Goal: Task Accomplishment & Management: Manage account settings

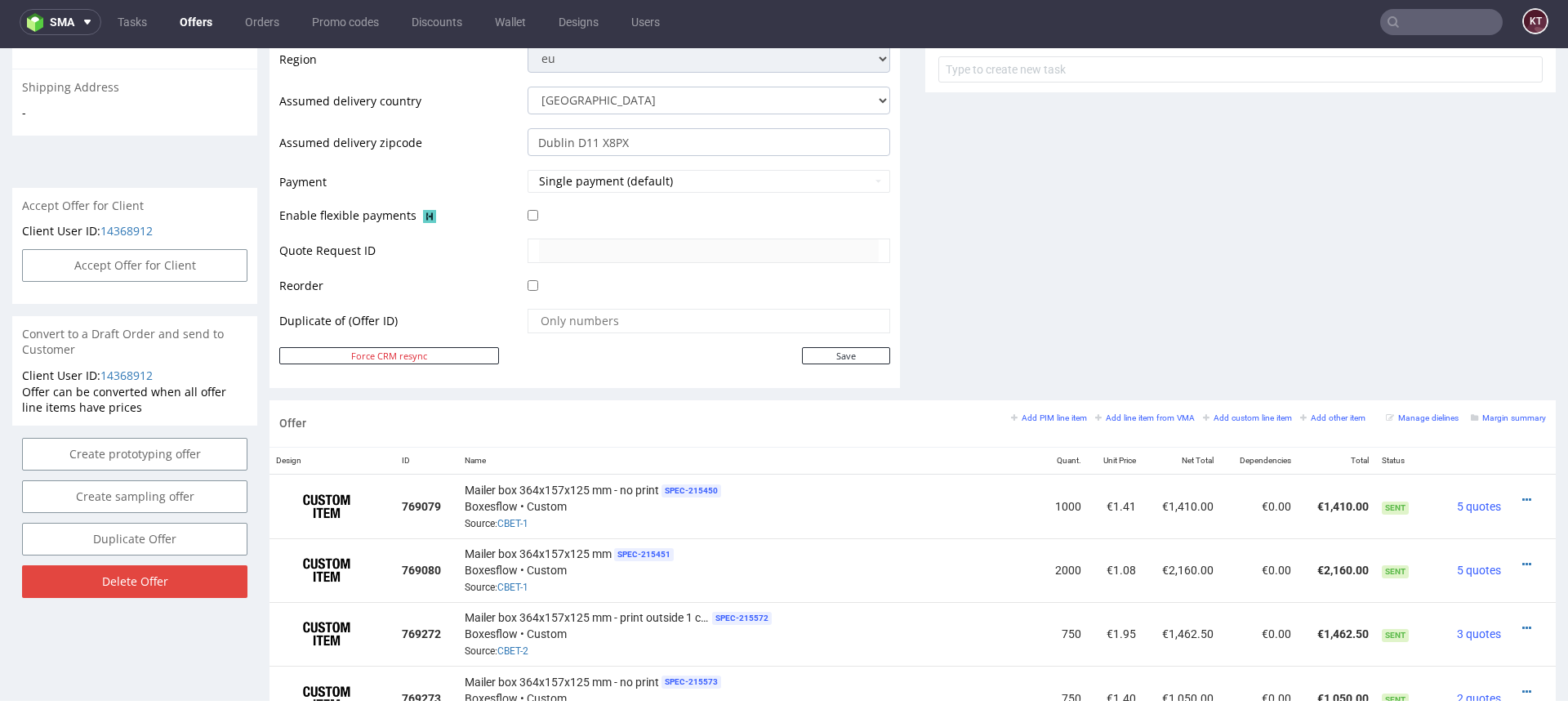
scroll to position [625, 0]
click at [1492, 418] on small "Margin summary" at bounding box center [1508, 416] width 75 height 9
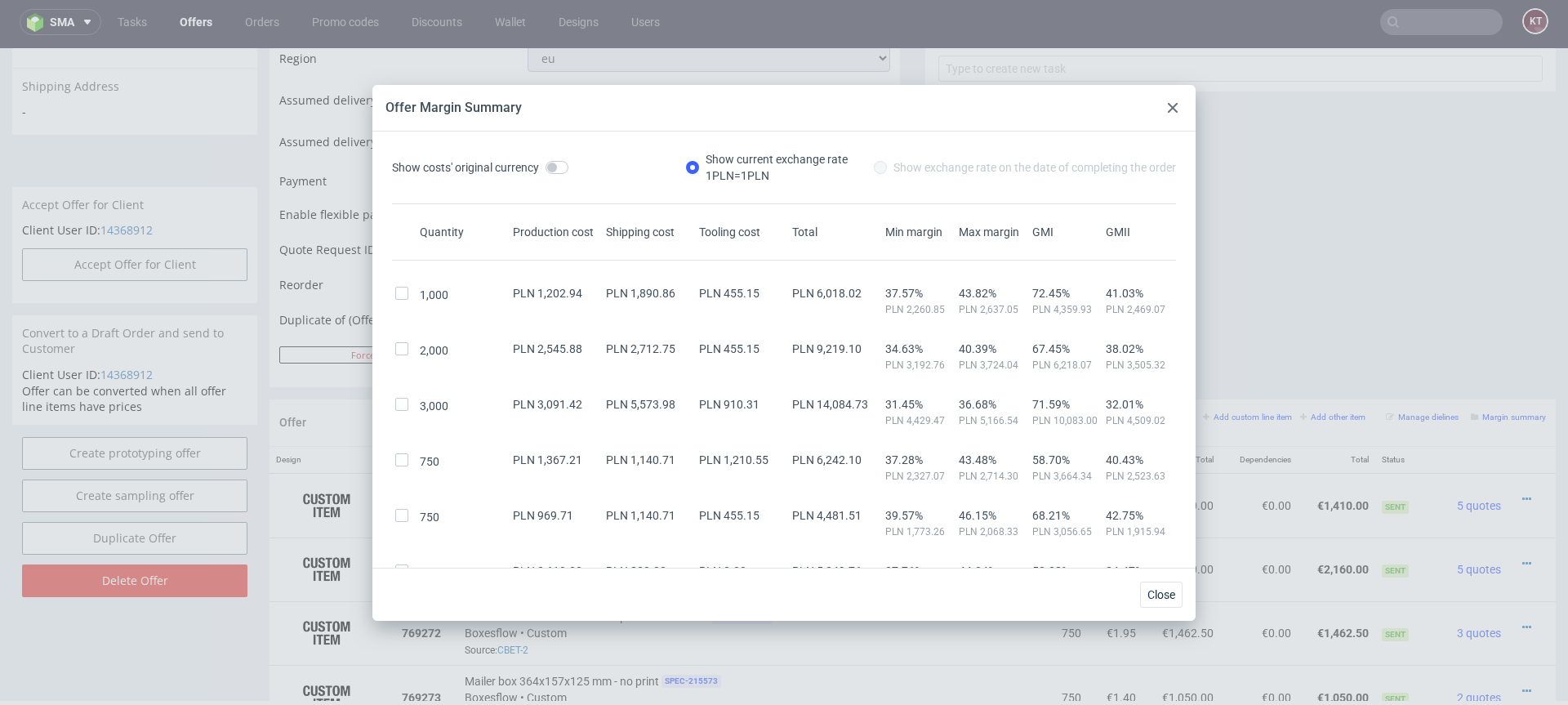
scroll to position [131, 0]
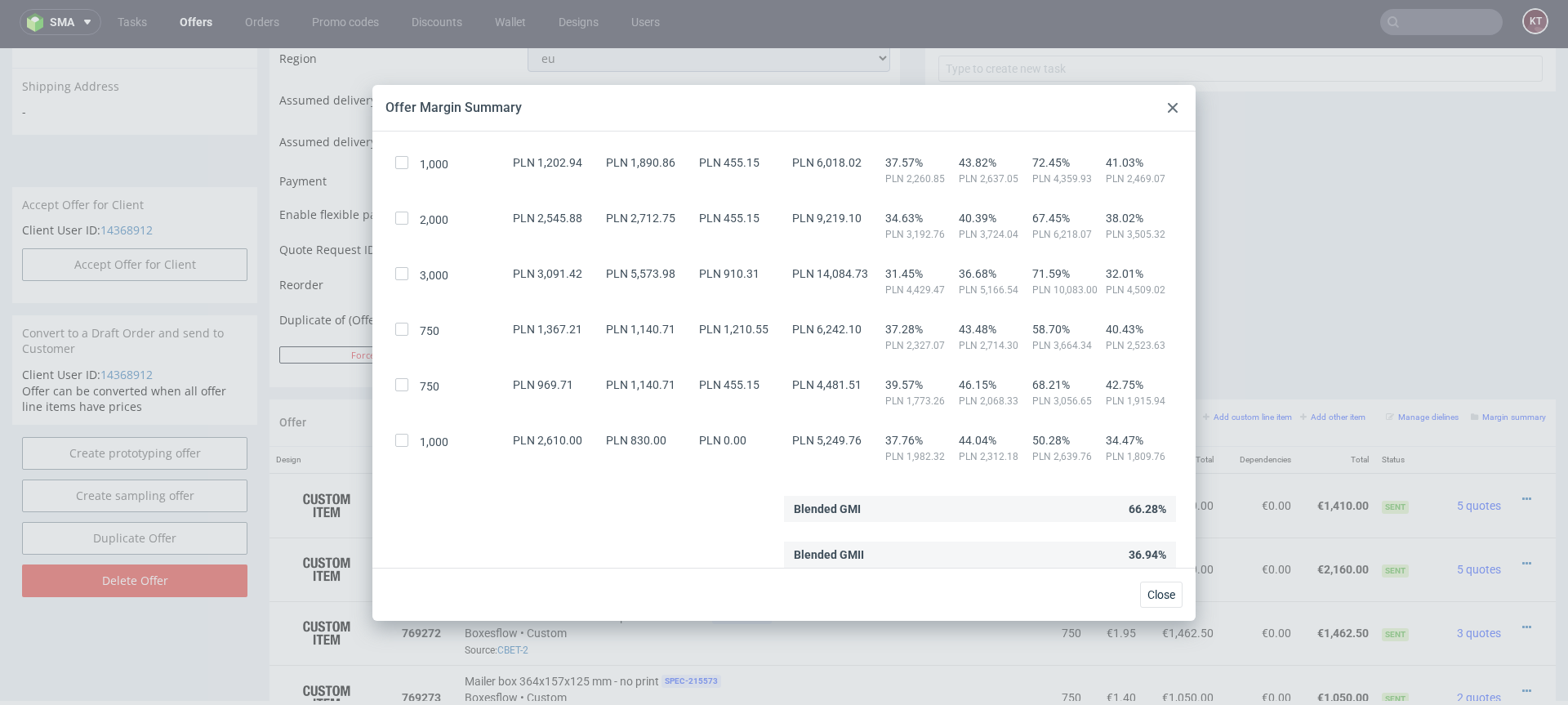
click at [1170, 104] on use at bounding box center [1172, 108] width 10 height 10
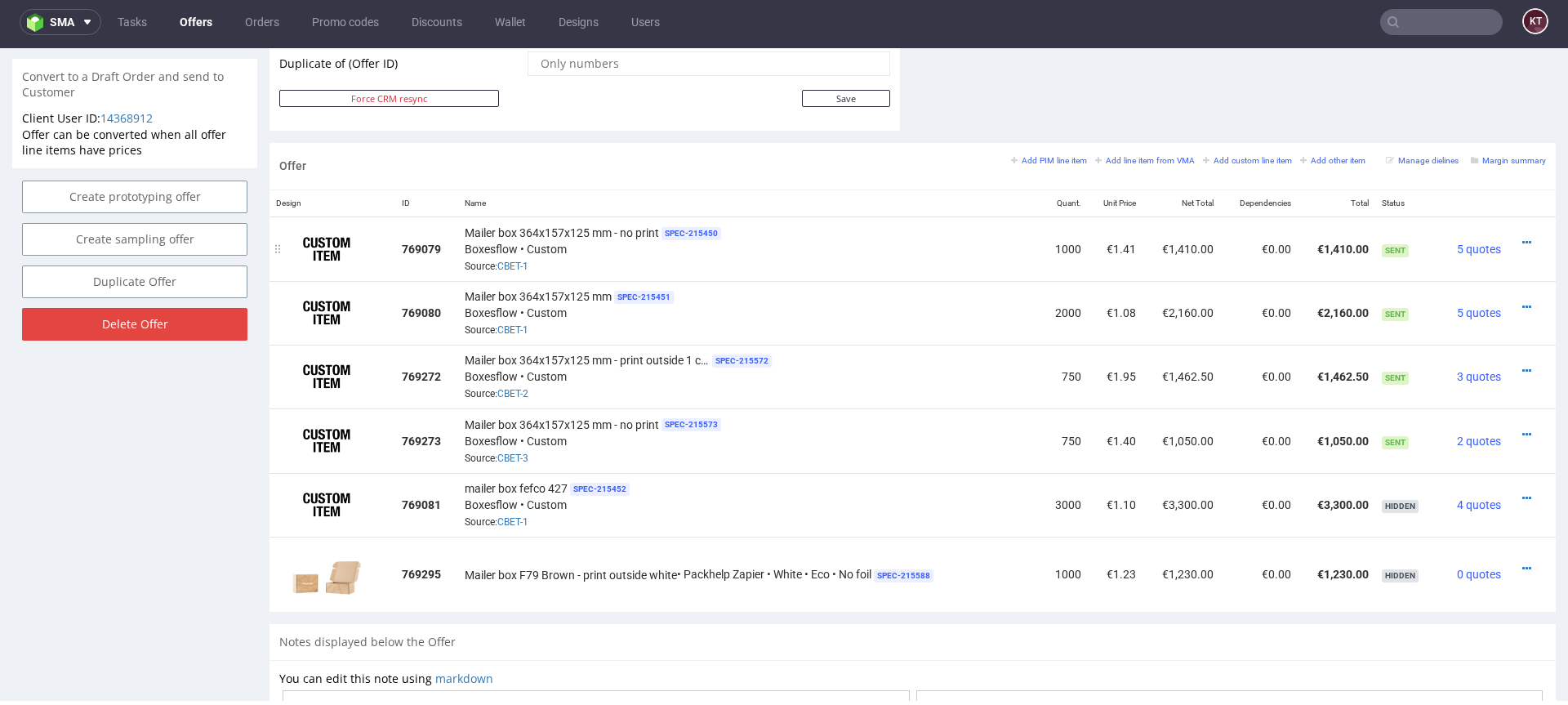
scroll to position [886, 0]
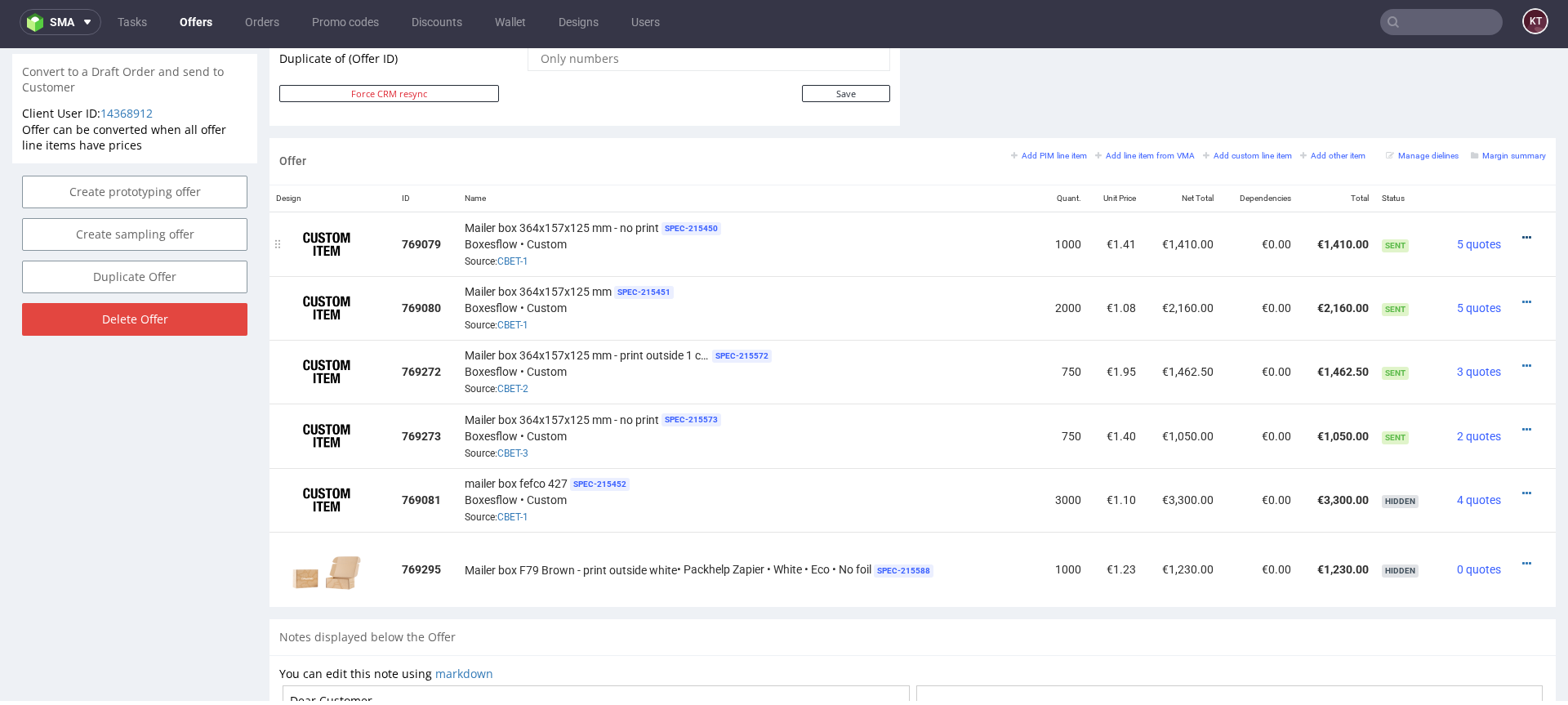
click at [1522, 234] on icon at bounding box center [1527, 237] width 9 height 12
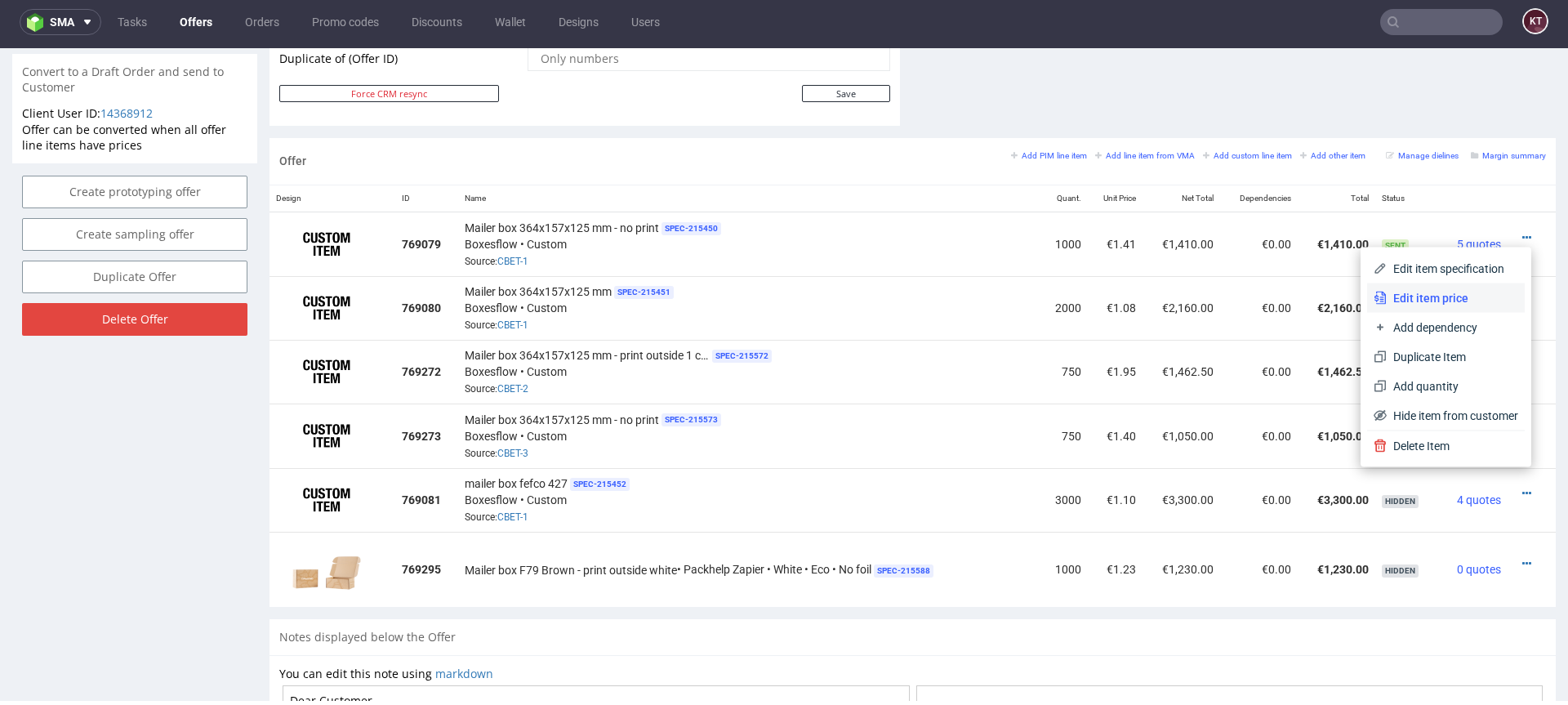
click at [1431, 295] on span "Edit item price" at bounding box center [1452, 298] width 132 height 17
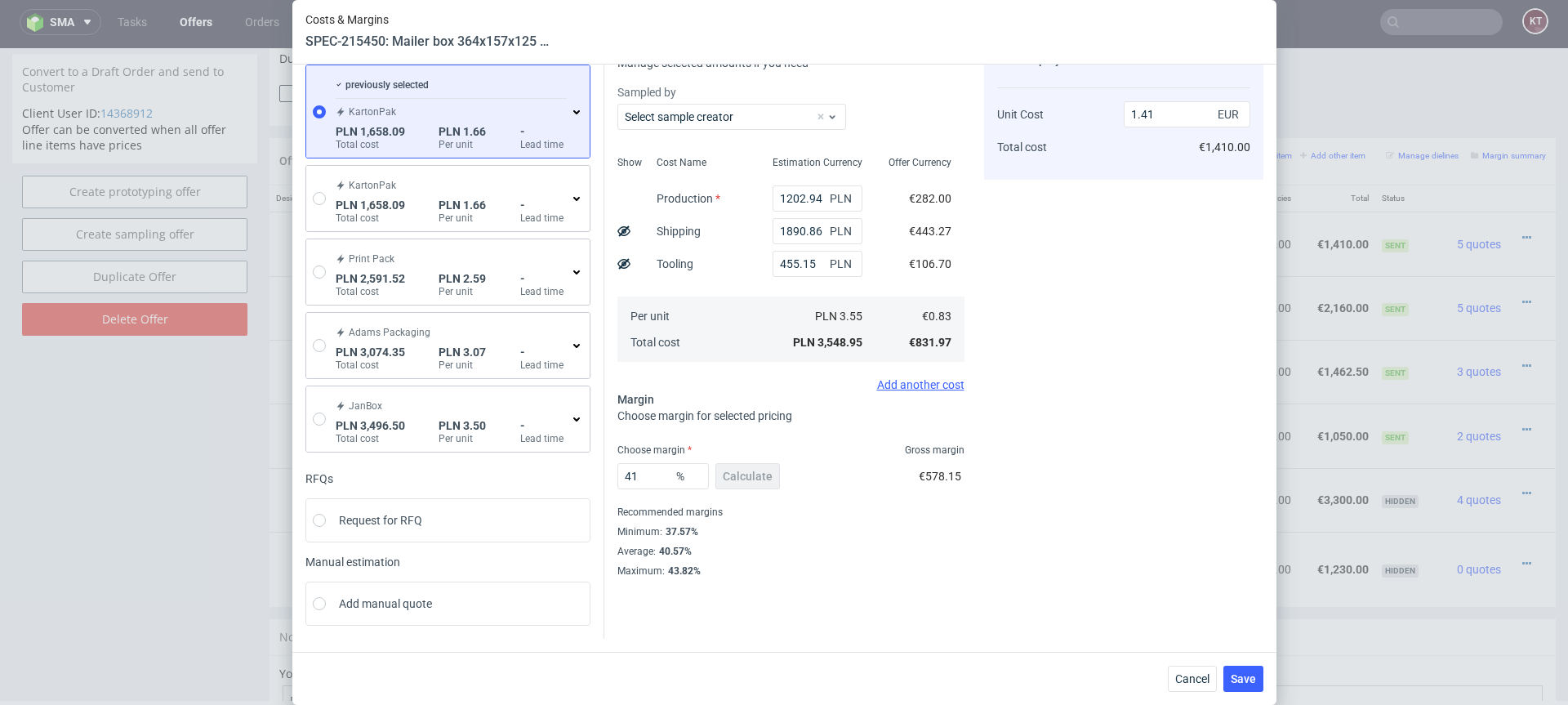
scroll to position [0, 0]
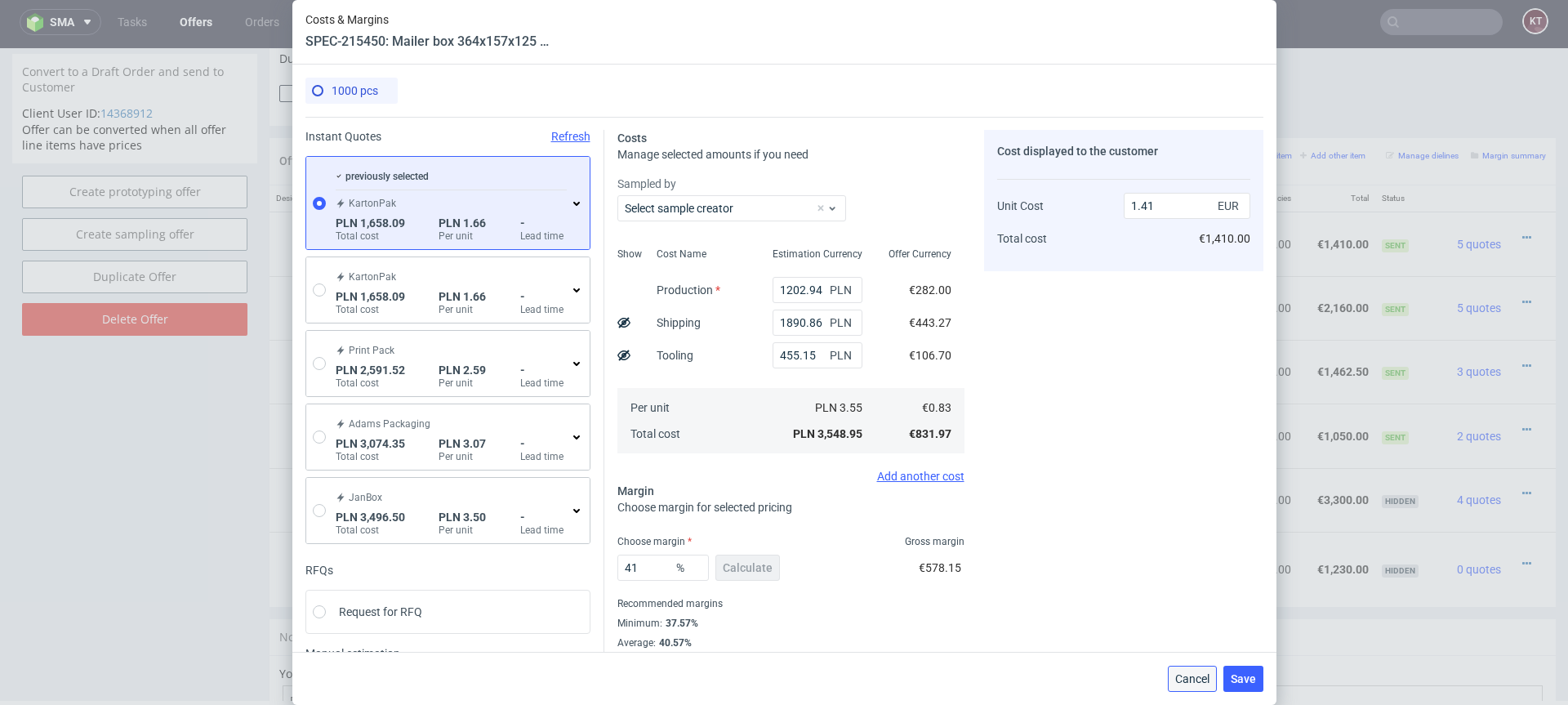
click at [1195, 684] on span "Cancel" at bounding box center [1192, 679] width 34 height 12
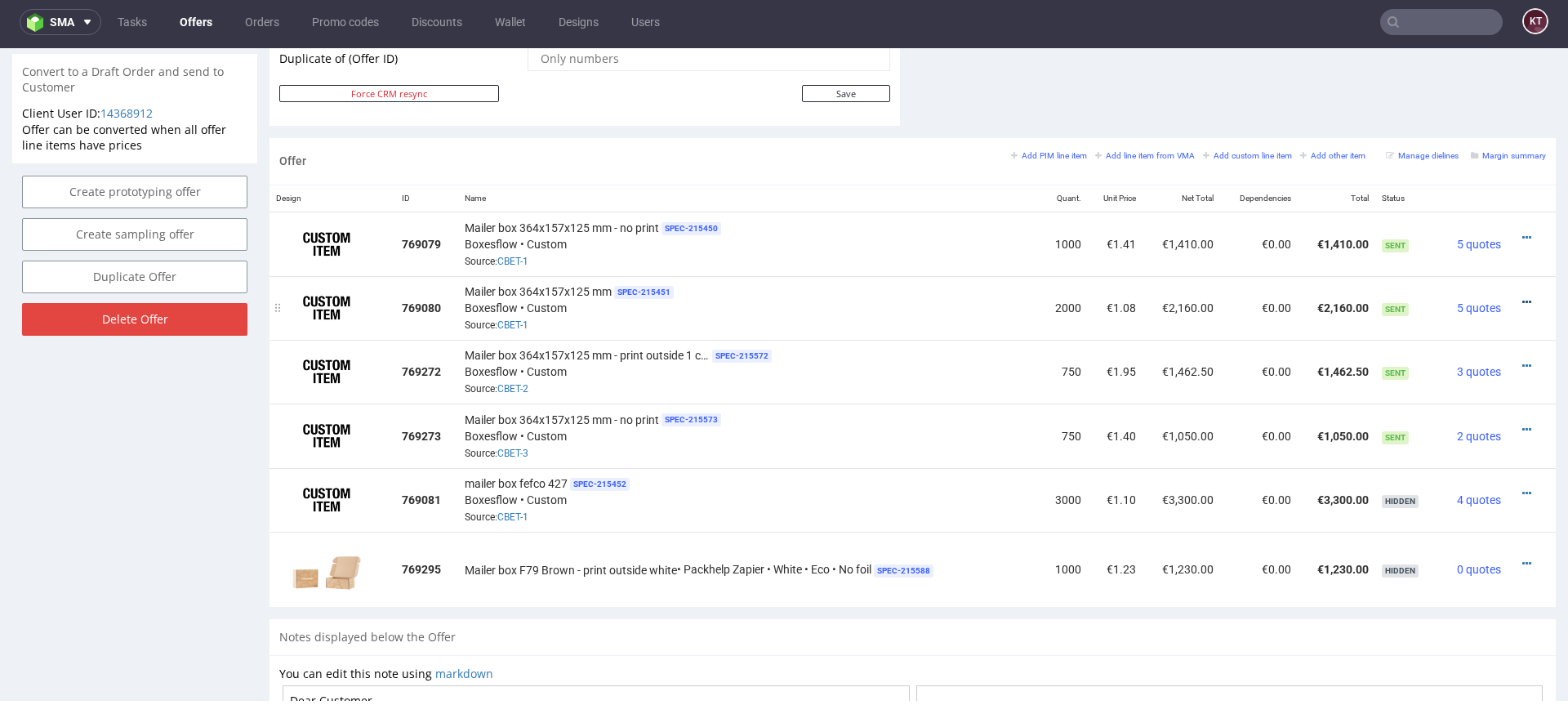
click at [1522, 300] on icon at bounding box center [1527, 302] width 9 height 12
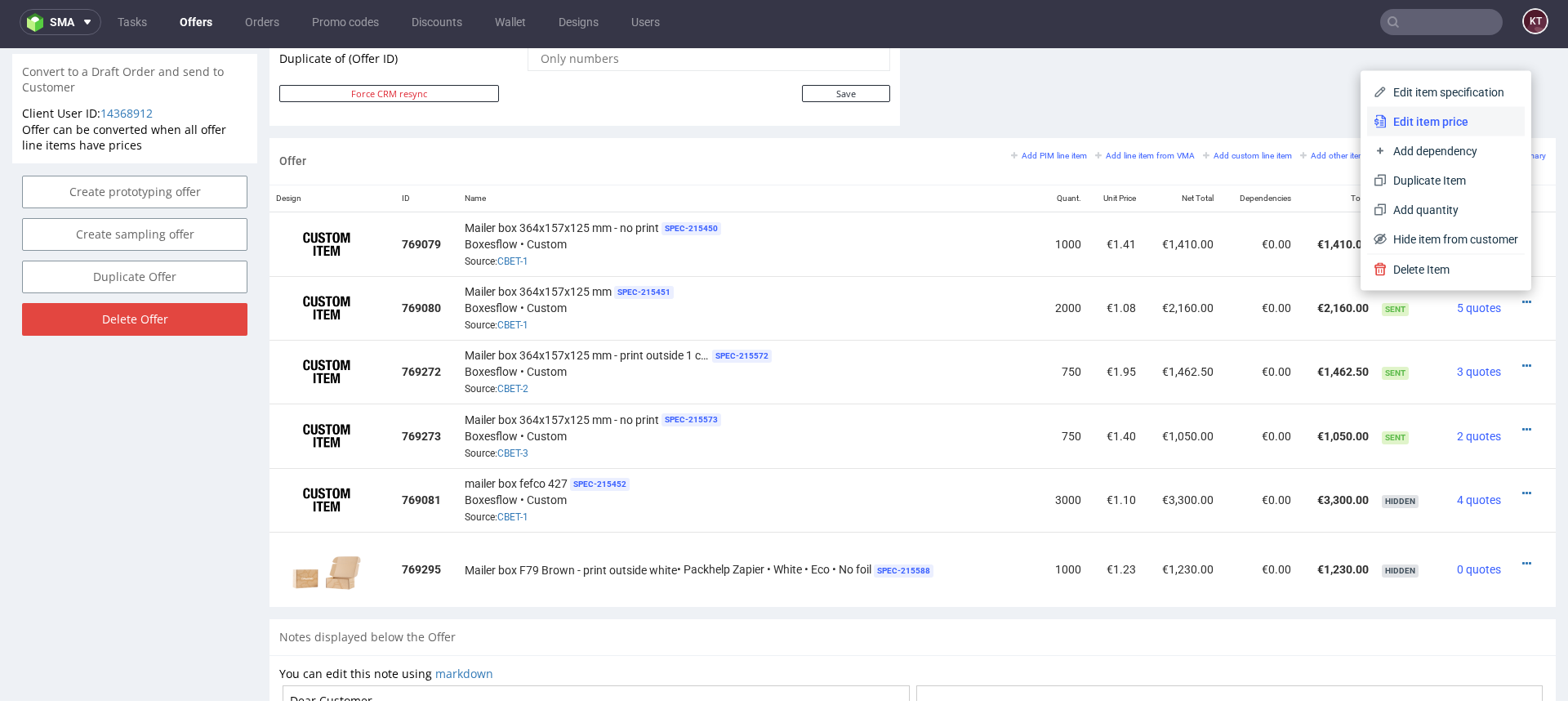
click at [1473, 114] on span "Edit item price" at bounding box center [1452, 122] width 132 height 17
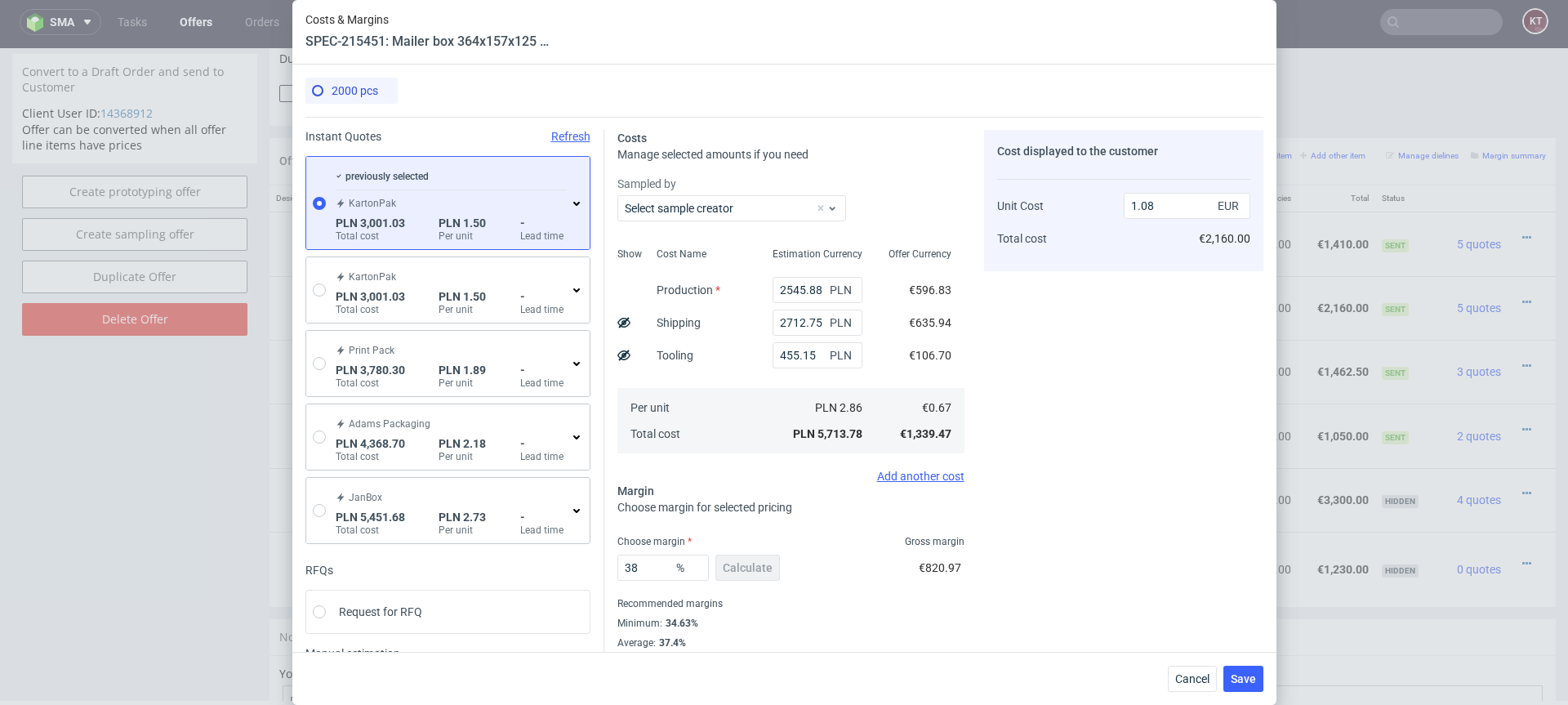
scroll to position [92, 0]
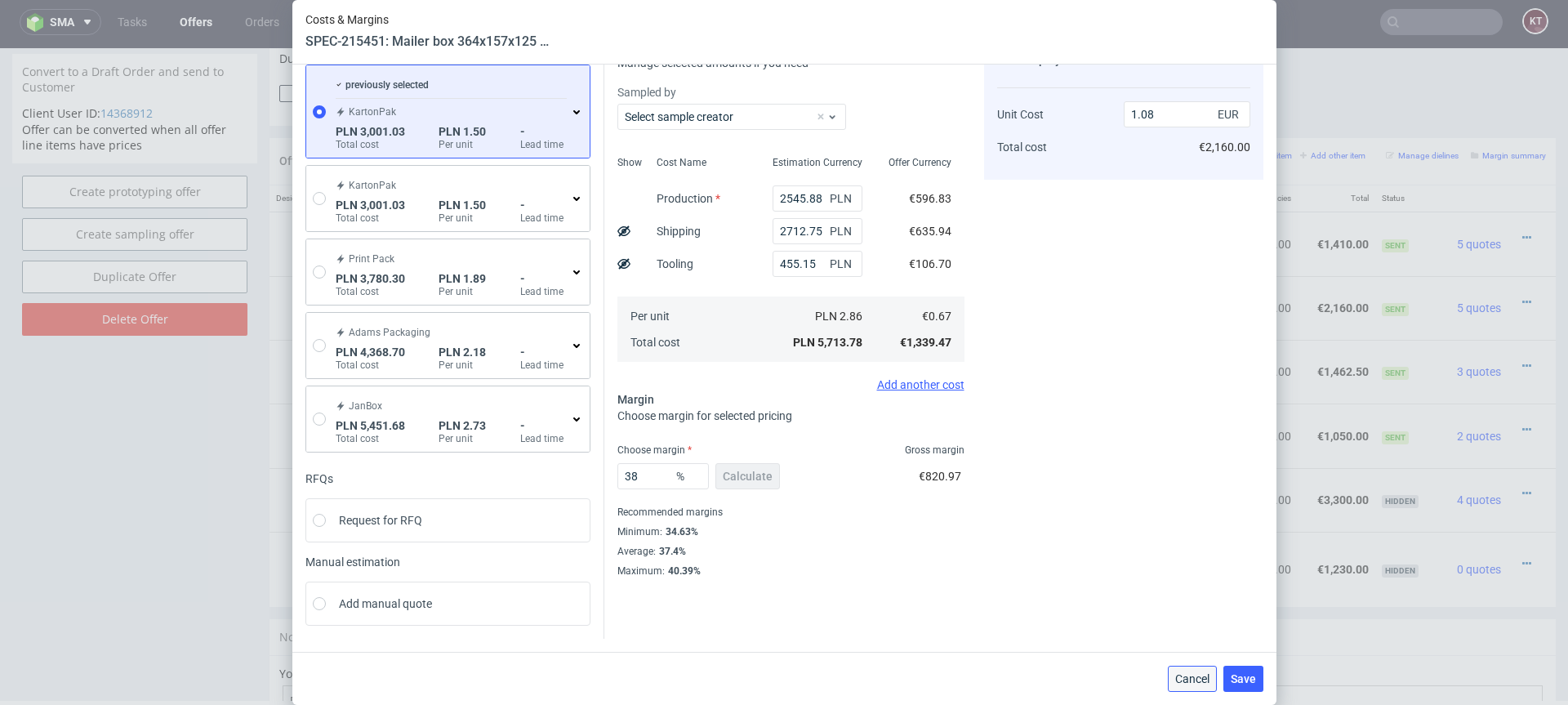
click at [1182, 678] on span "Cancel" at bounding box center [1192, 679] width 34 height 12
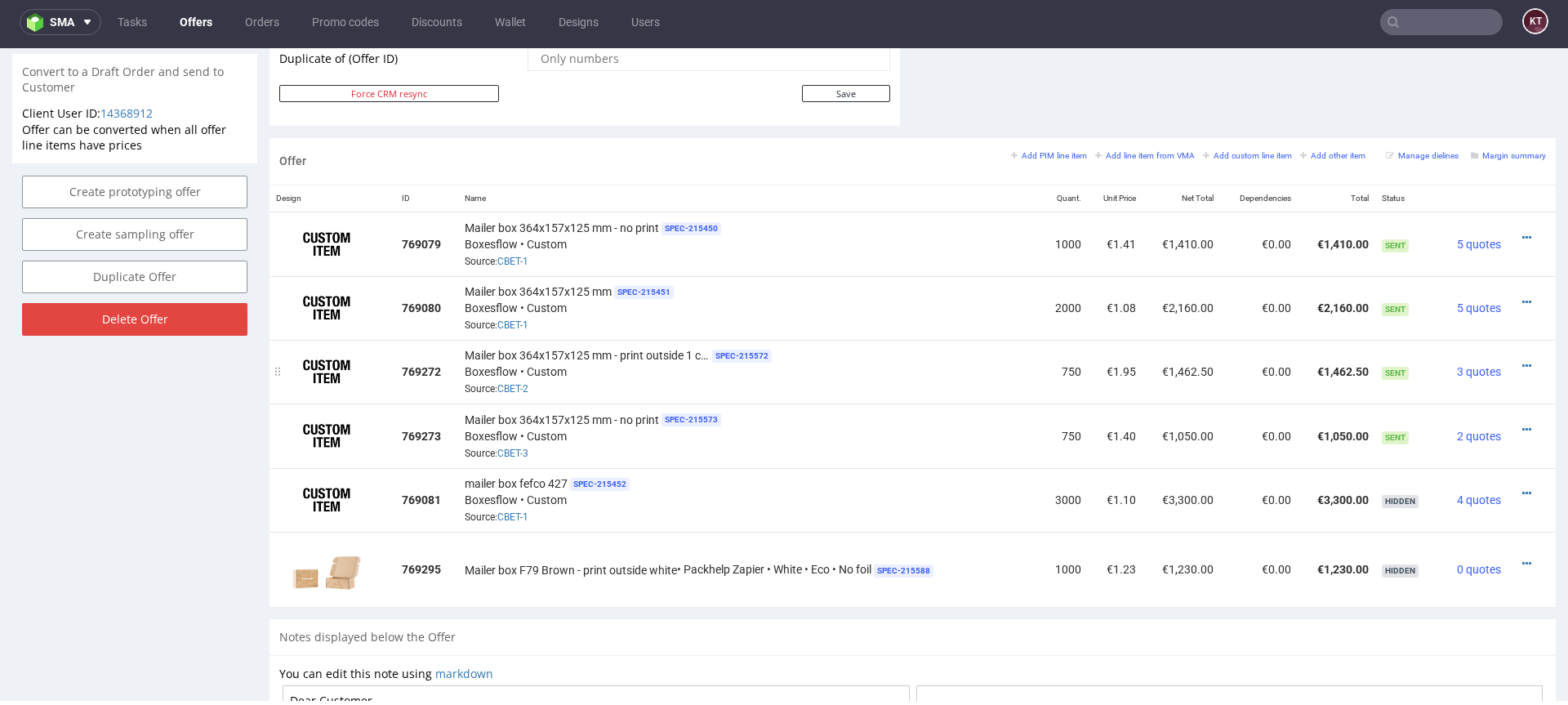
click at [1518, 365] on div at bounding box center [1527, 366] width 26 height 17
click at [1522, 360] on icon at bounding box center [1527, 366] width 9 height 12
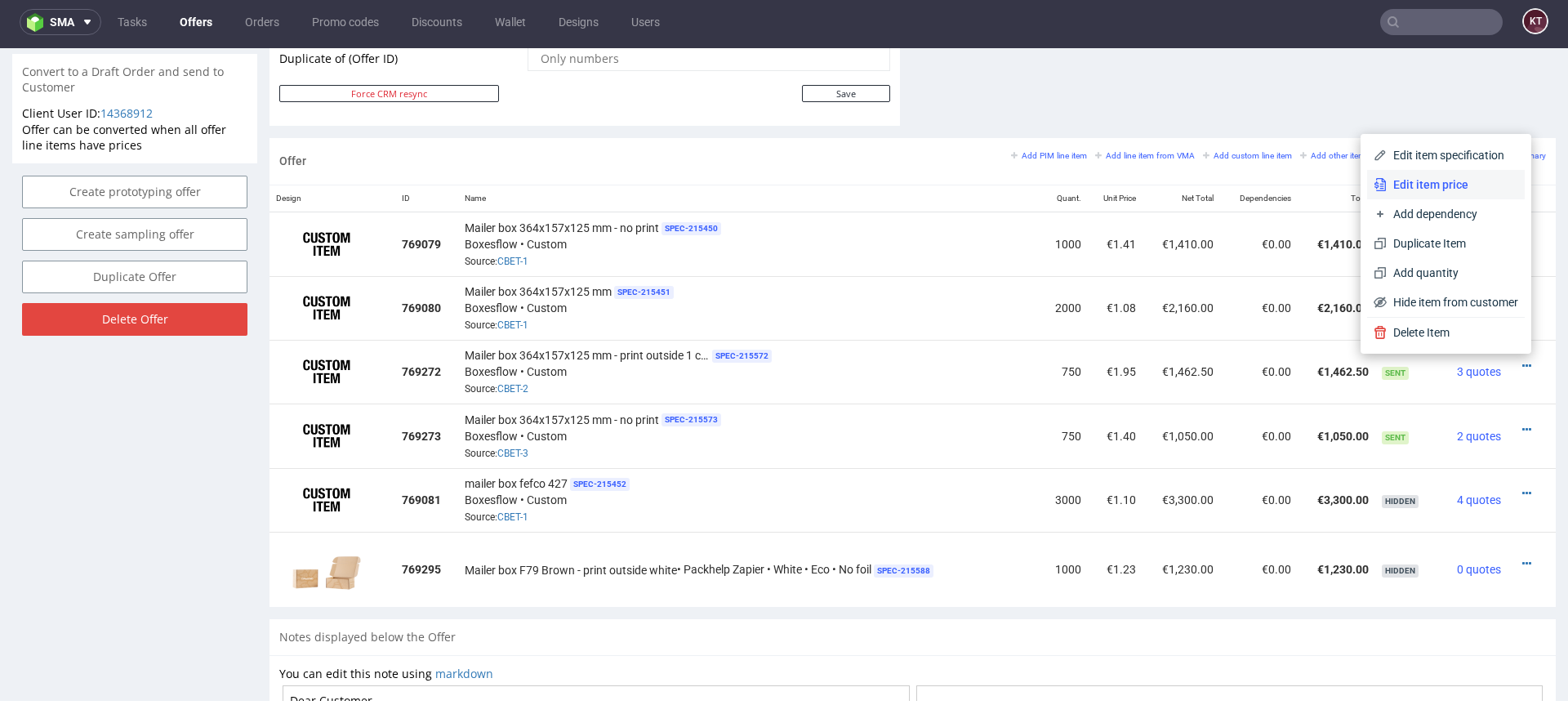
click at [1433, 185] on span "Edit item price" at bounding box center [1452, 185] width 132 height 17
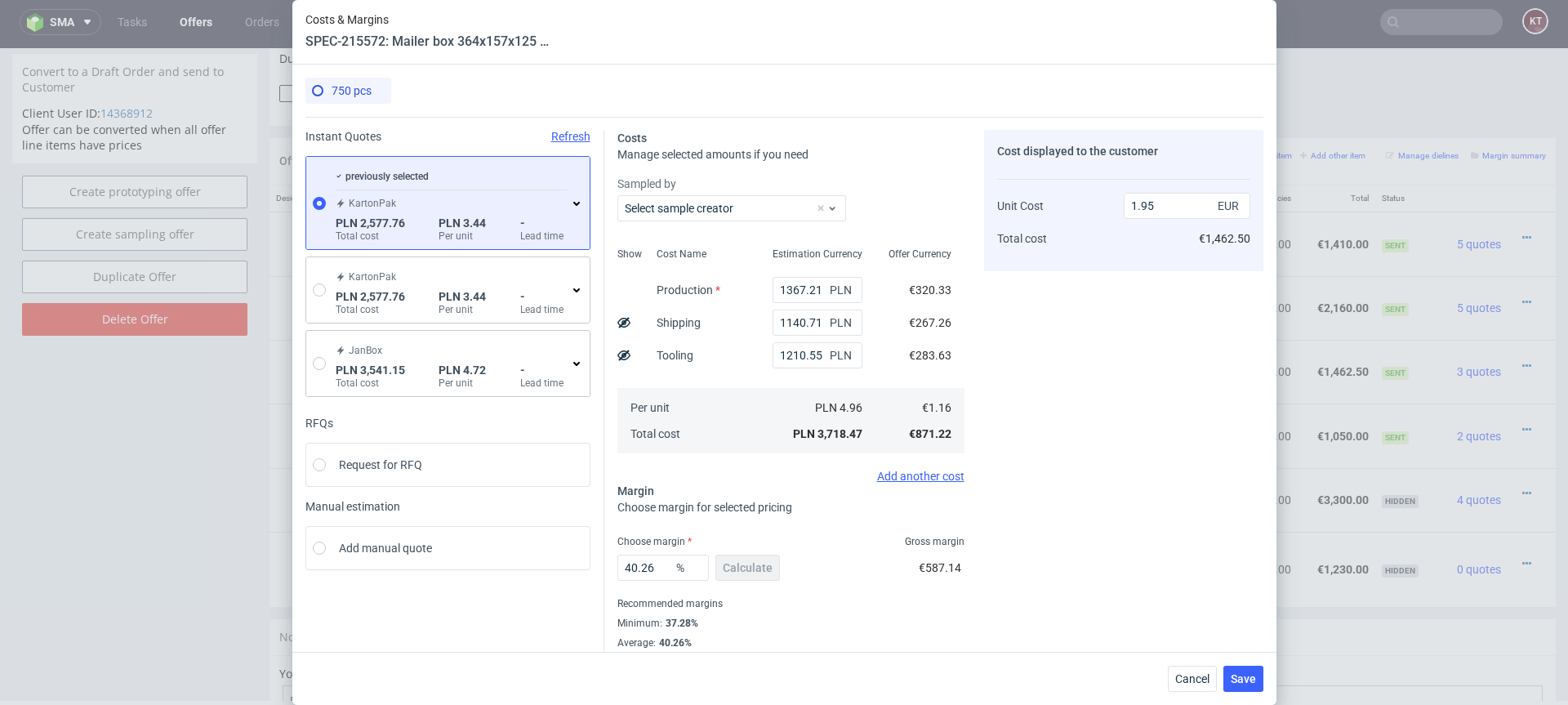
scroll to position [31, 0]
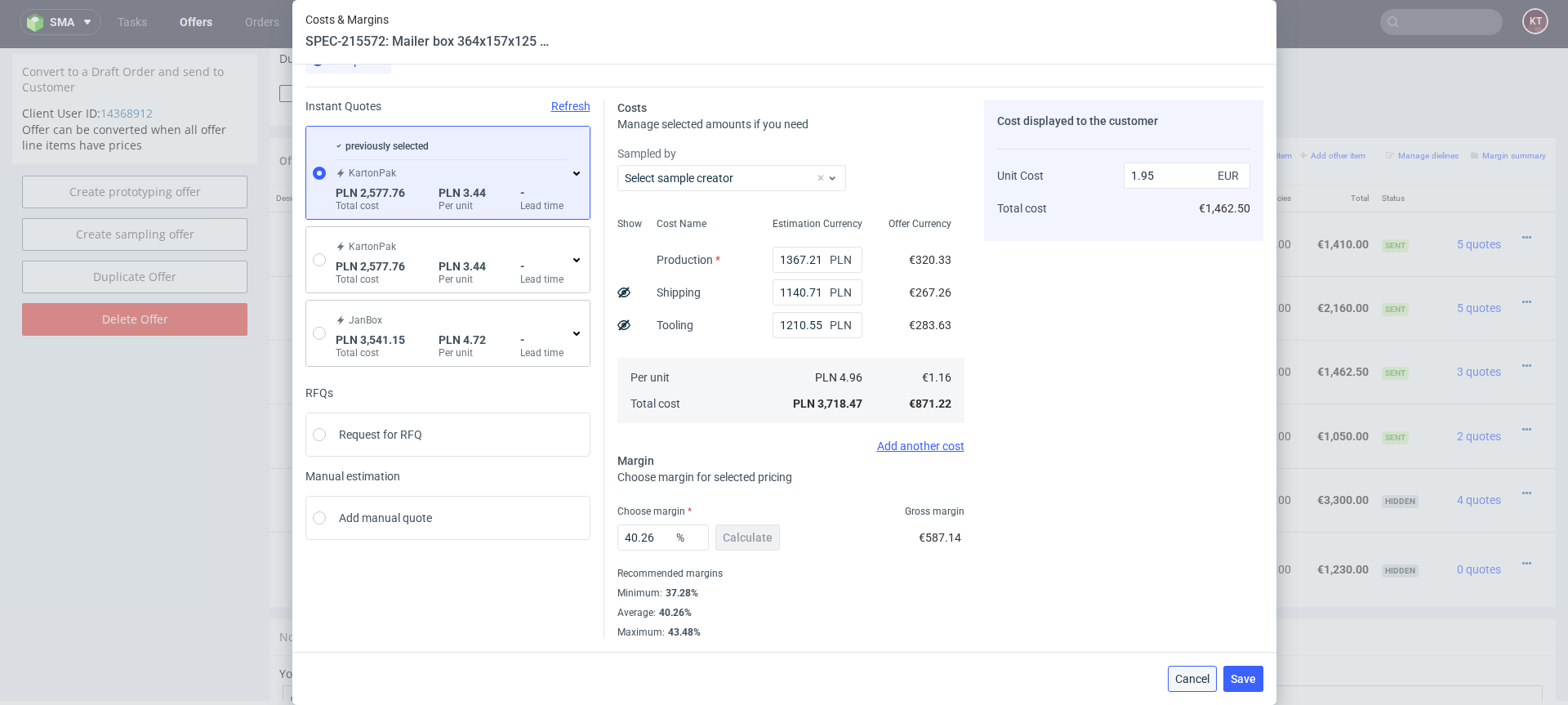
click at [1177, 673] on span "Cancel" at bounding box center [1192, 679] width 34 height 12
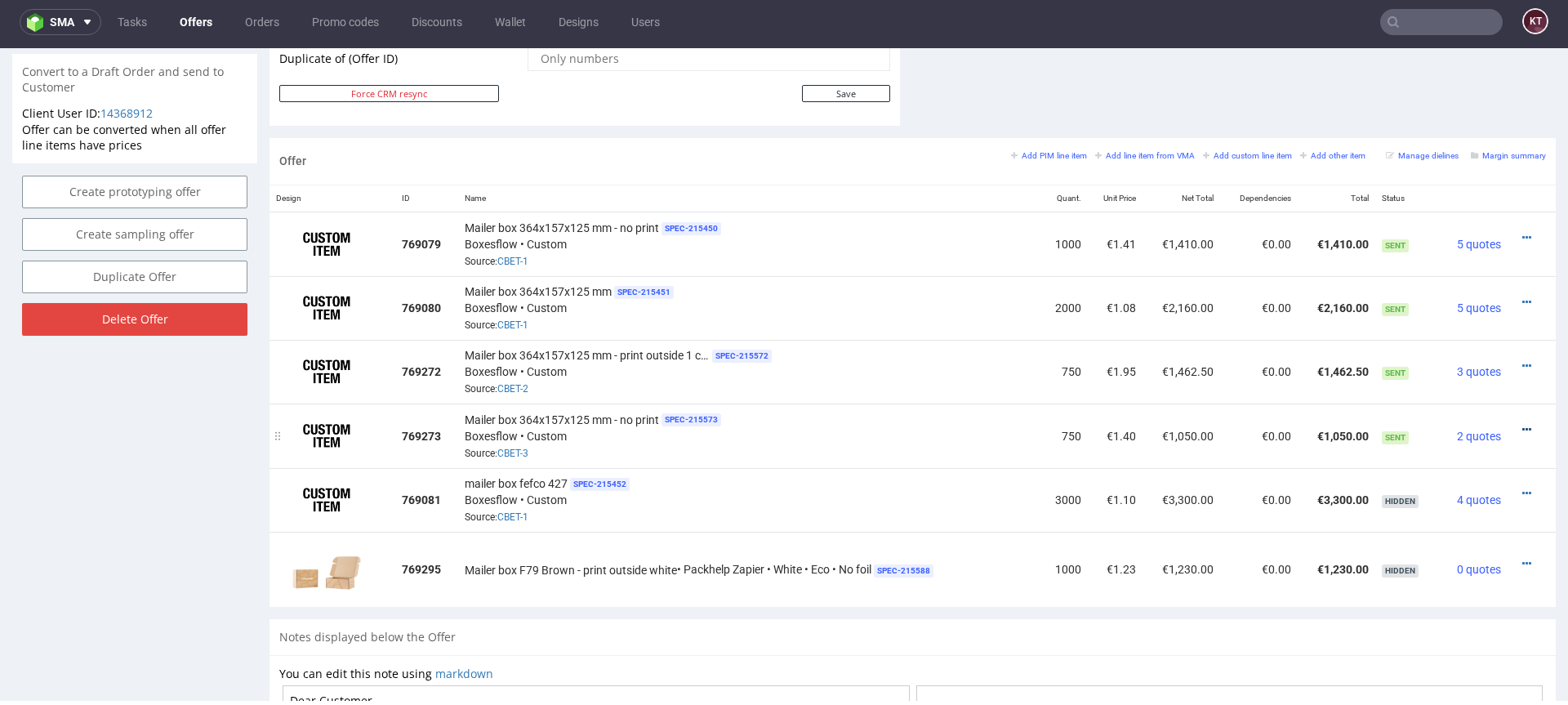
click at [1522, 426] on icon at bounding box center [1527, 429] width 9 height 12
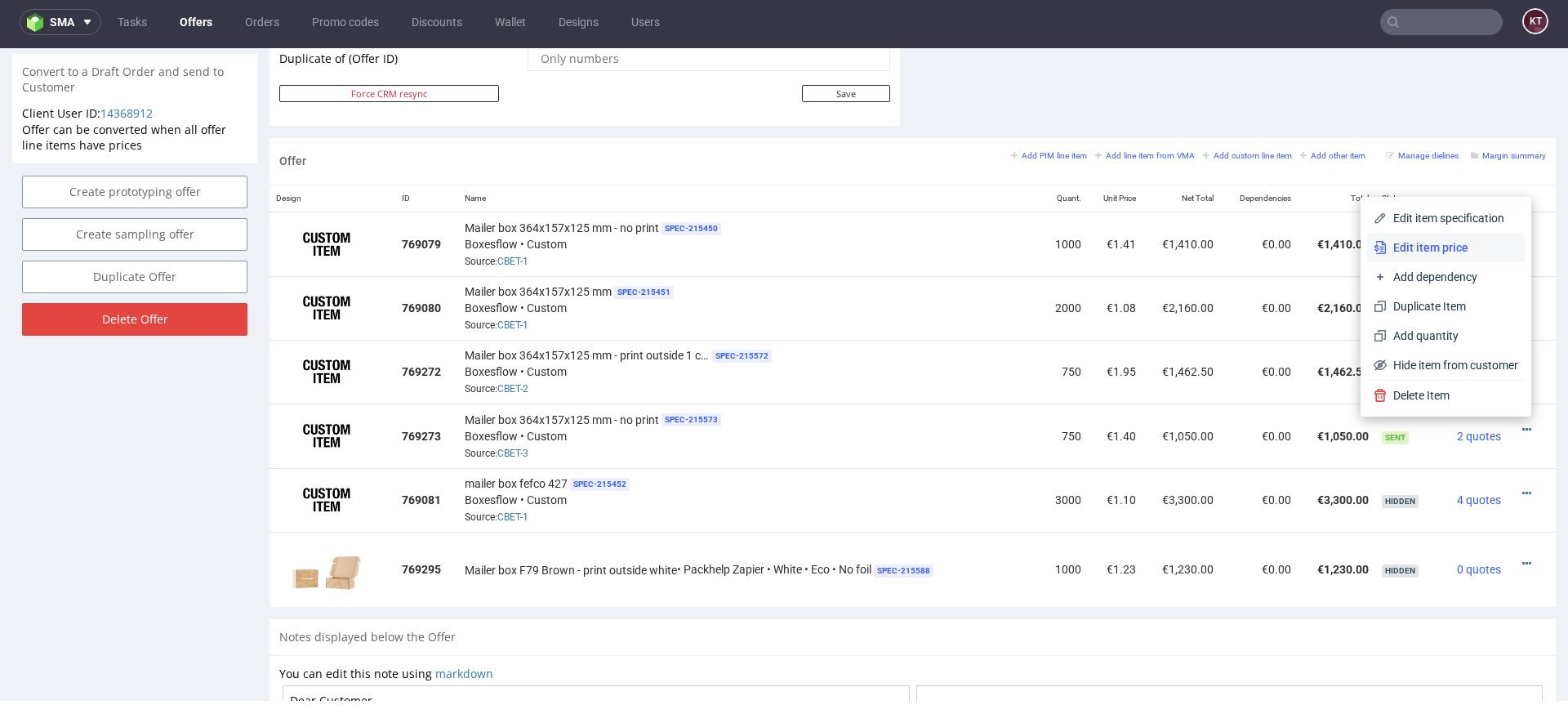
click at [1427, 253] on span "Edit item price" at bounding box center [1452, 247] width 132 height 17
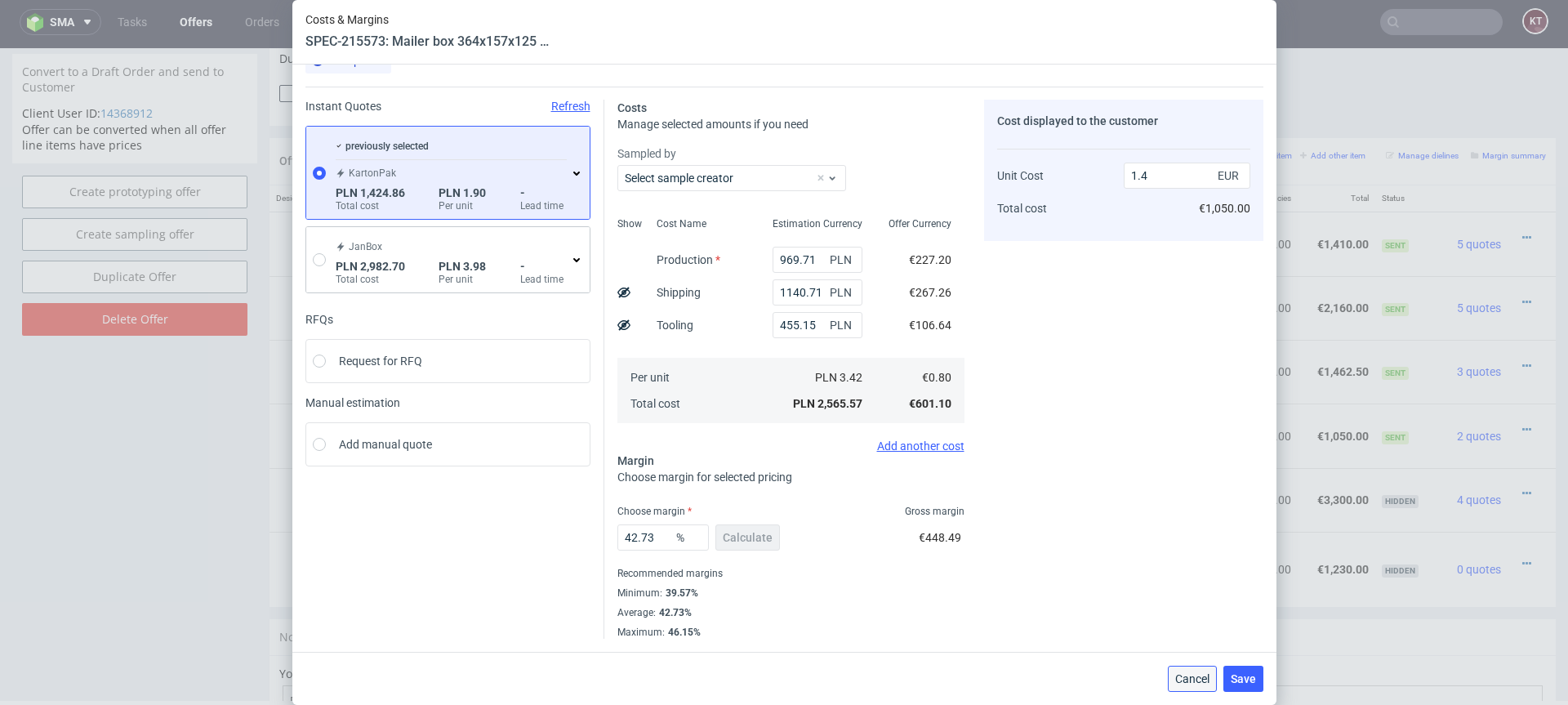
click at [1184, 674] on span "Cancel" at bounding box center [1192, 679] width 34 height 12
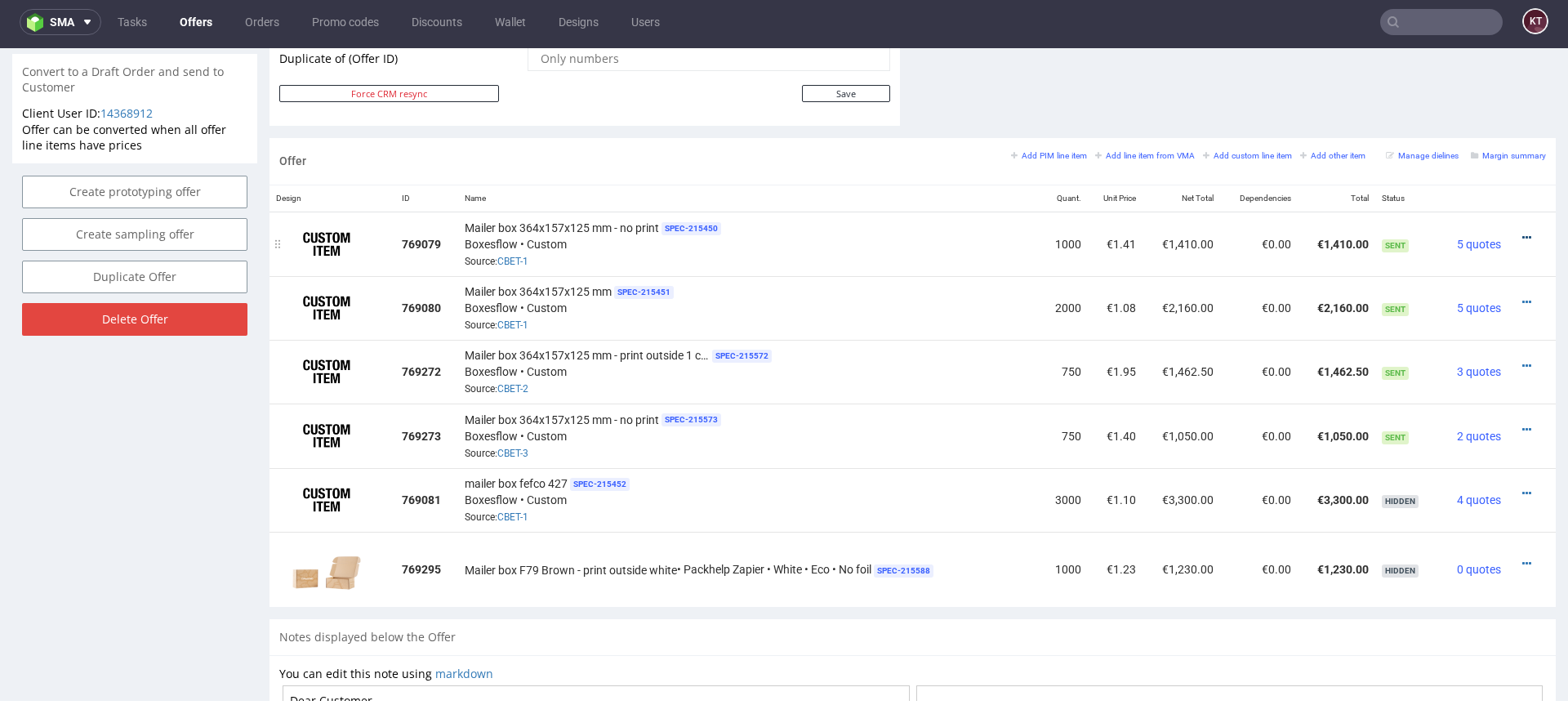
click at [1522, 233] on icon at bounding box center [1527, 237] width 9 height 12
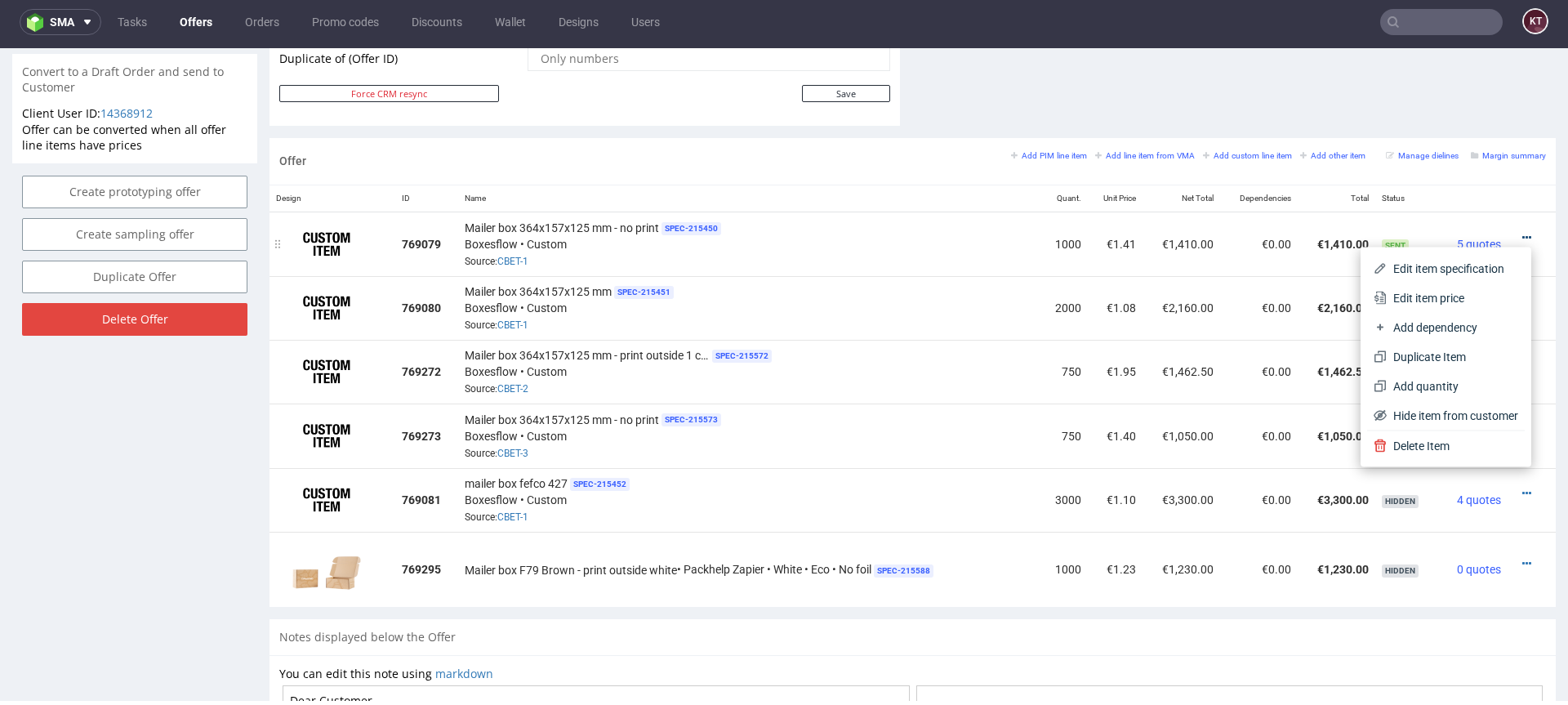
click at [1522, 233] on icon at bounding box center [1527, 237] width 9 height 12
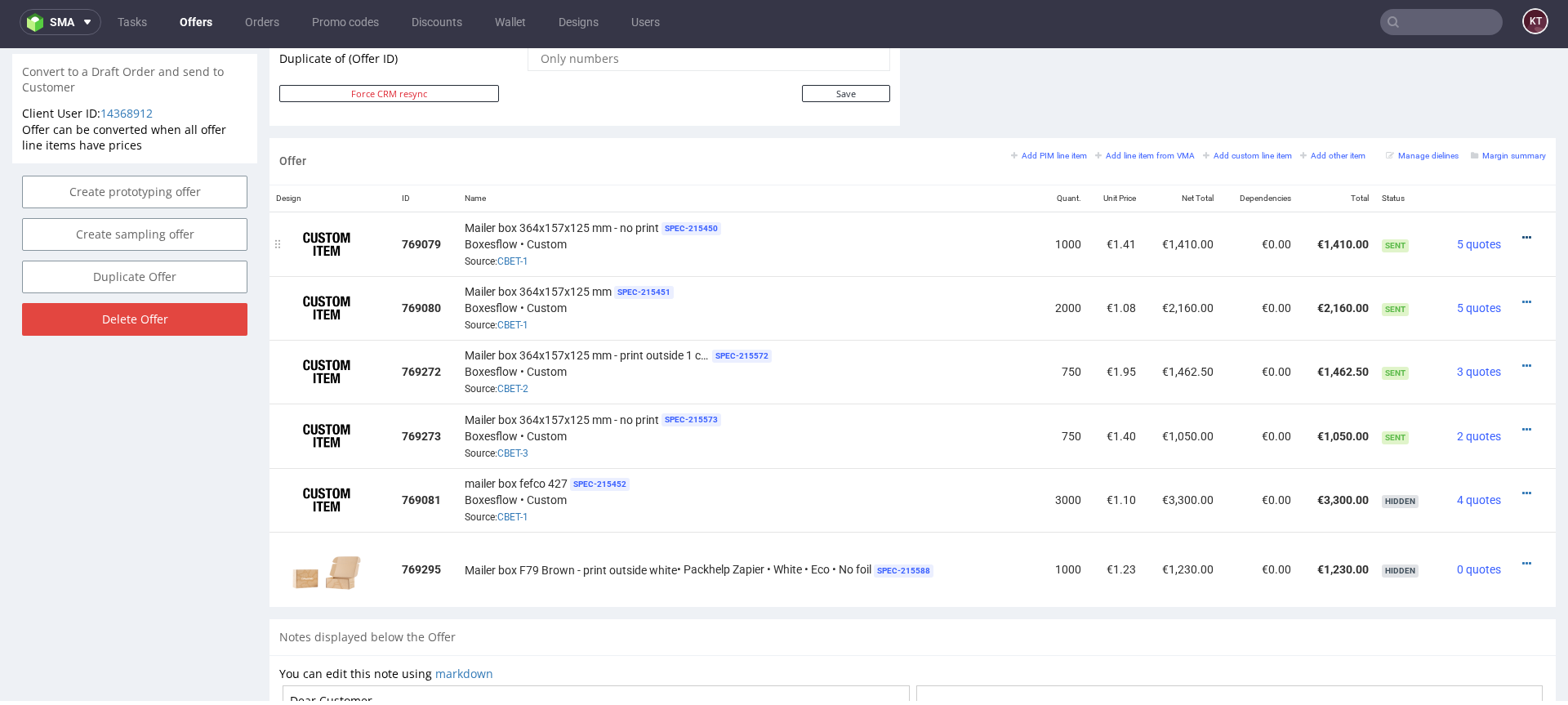
click at [1522, 233] on icon at bounding box center [1527, 237] width 9 height 12
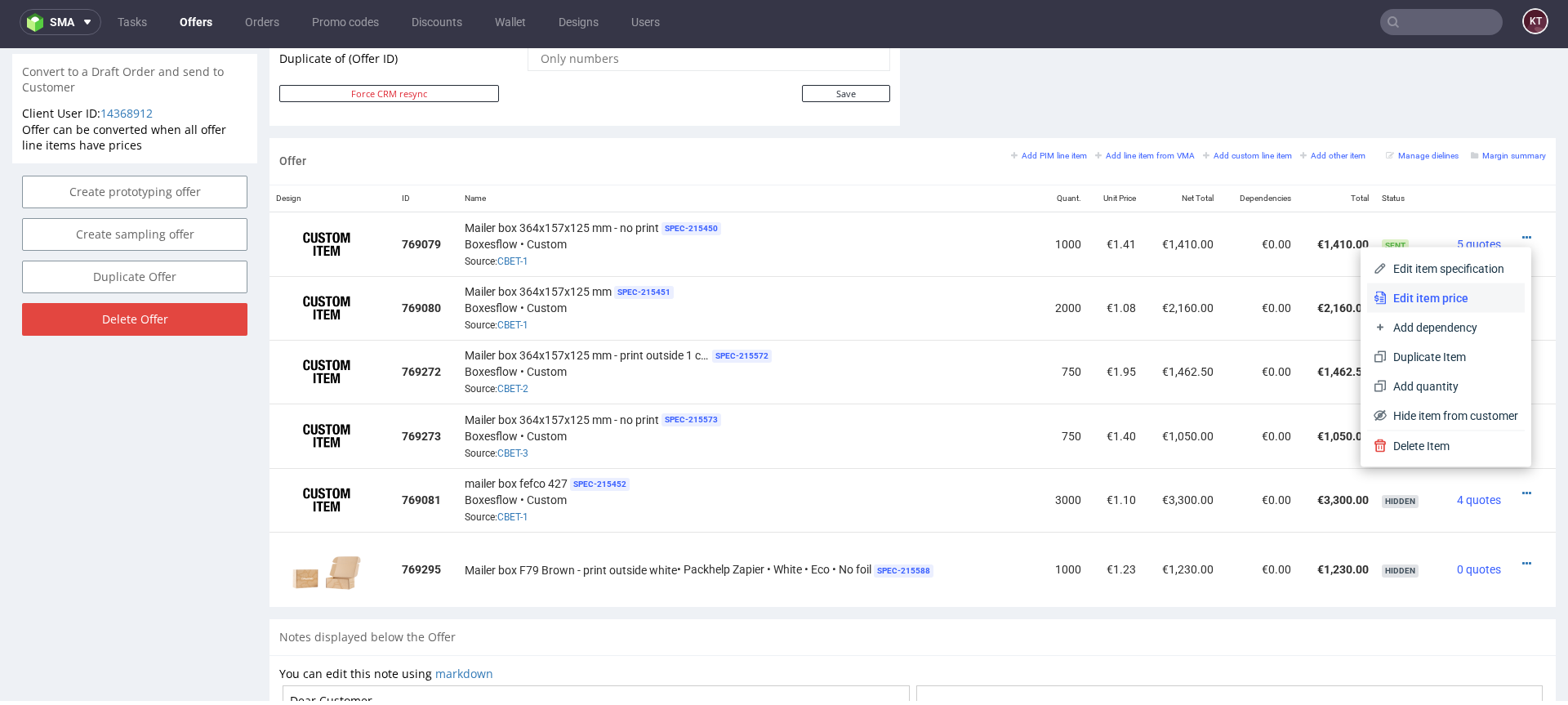
click at [1439, 295] on span "Edit item price" at bounding box center [1452, 298] width 132 height 17
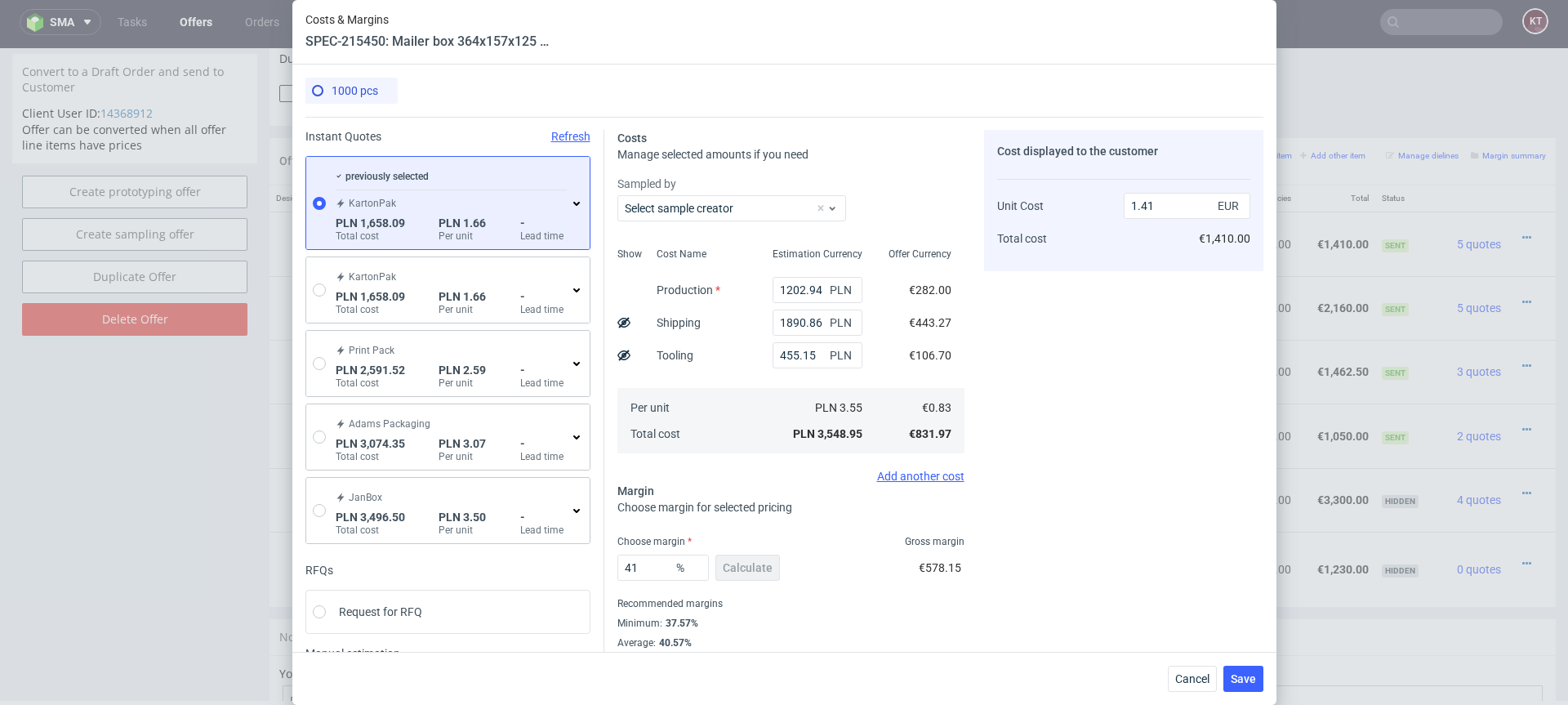
scroll to position [92, 0]
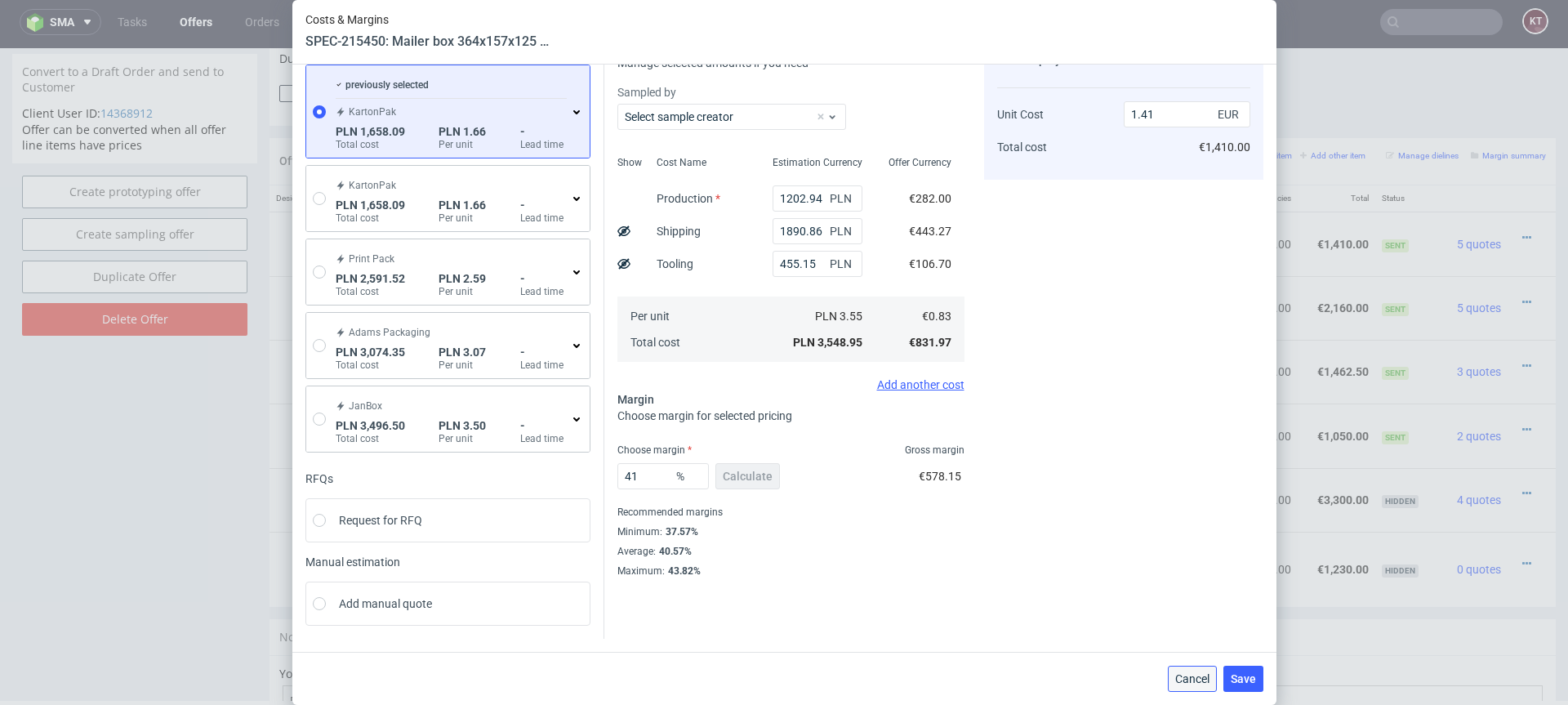
click at [1191, 674] on span "Cancel" at bounding box center [1192, 679] width 34 height 12
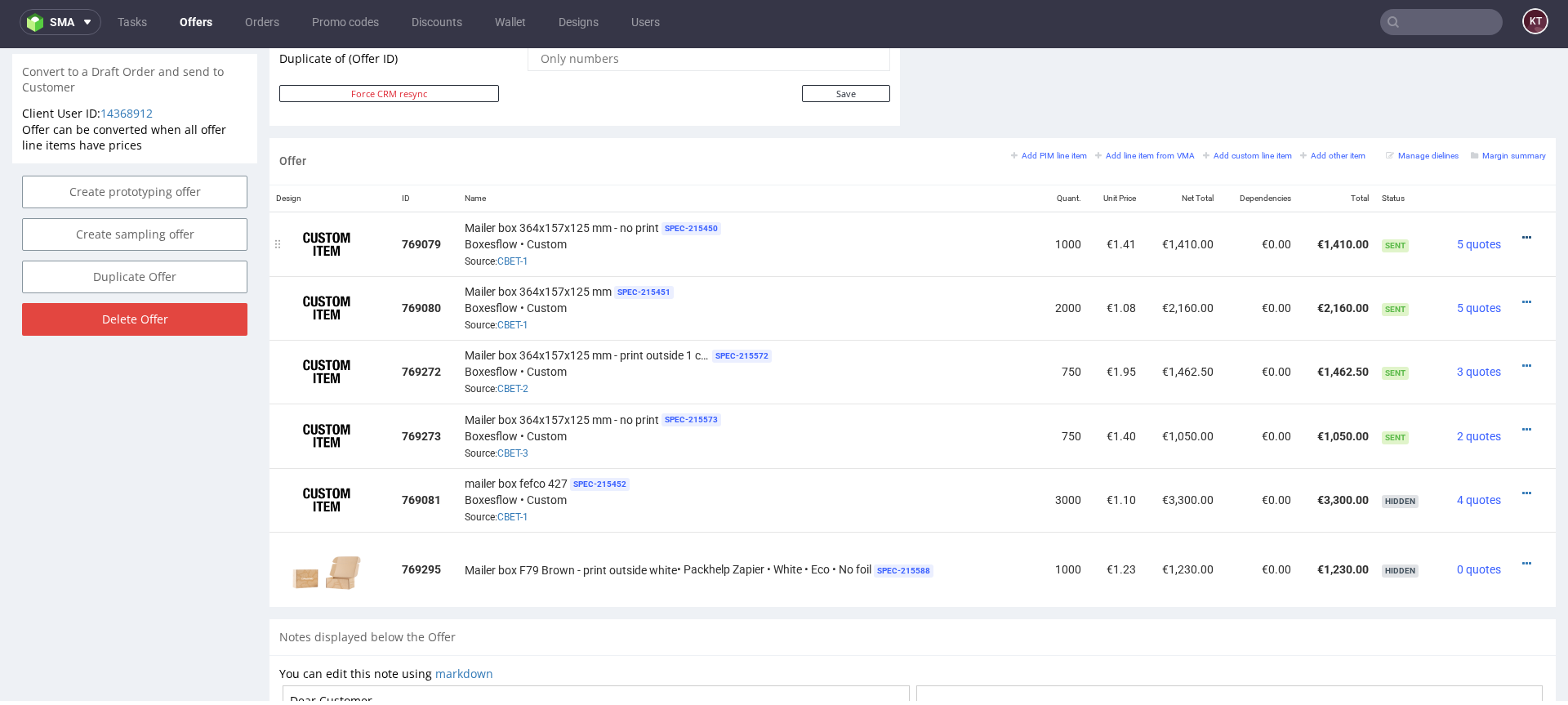
click at [1522, 238] on icon at bounding box center [1527, 237] width 9 height 12
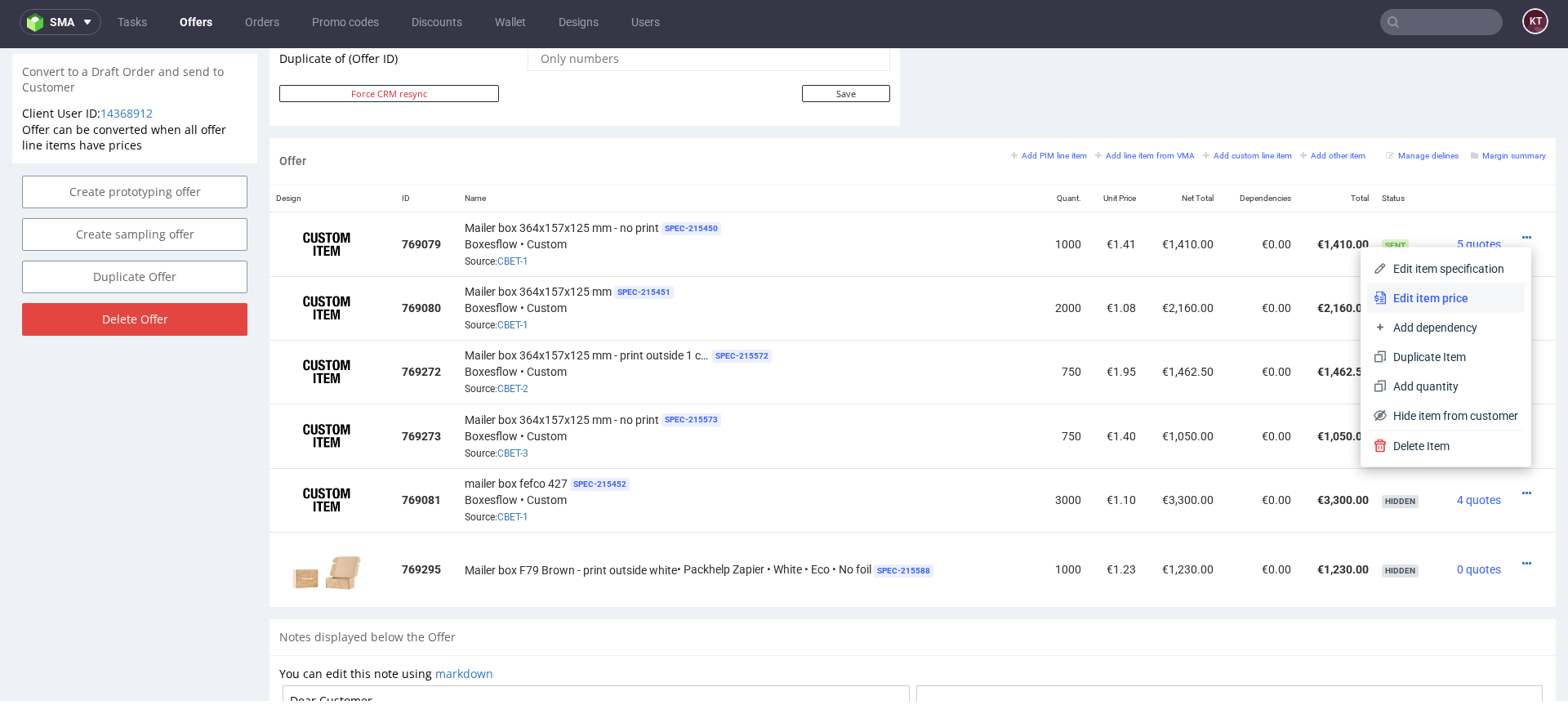
click at [1431, 298] on span "Edit item price" at bounding box center [1452, 298] width 132 height 17
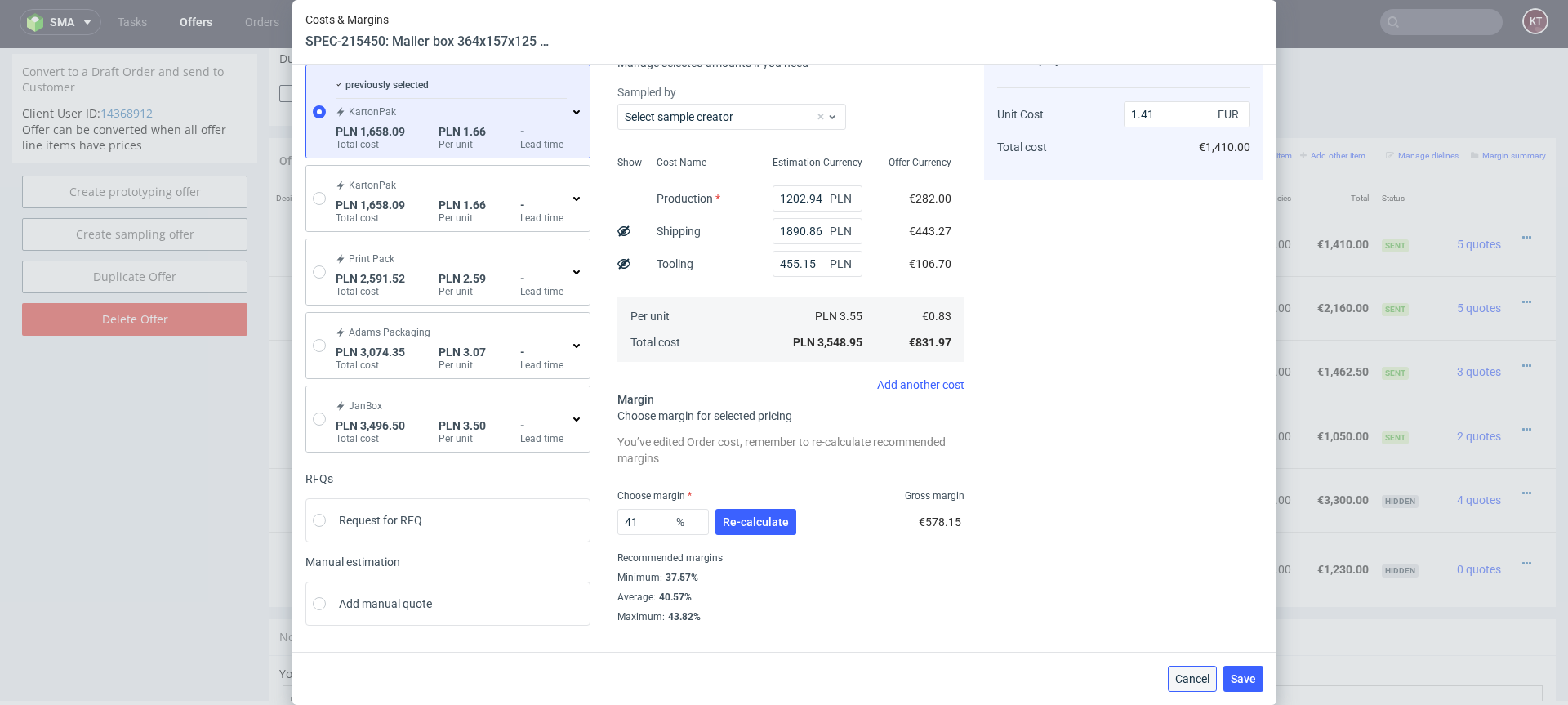
click at [1194, 679] on span "Cancel" at bounding box center [1192, 679] width 34 height 12
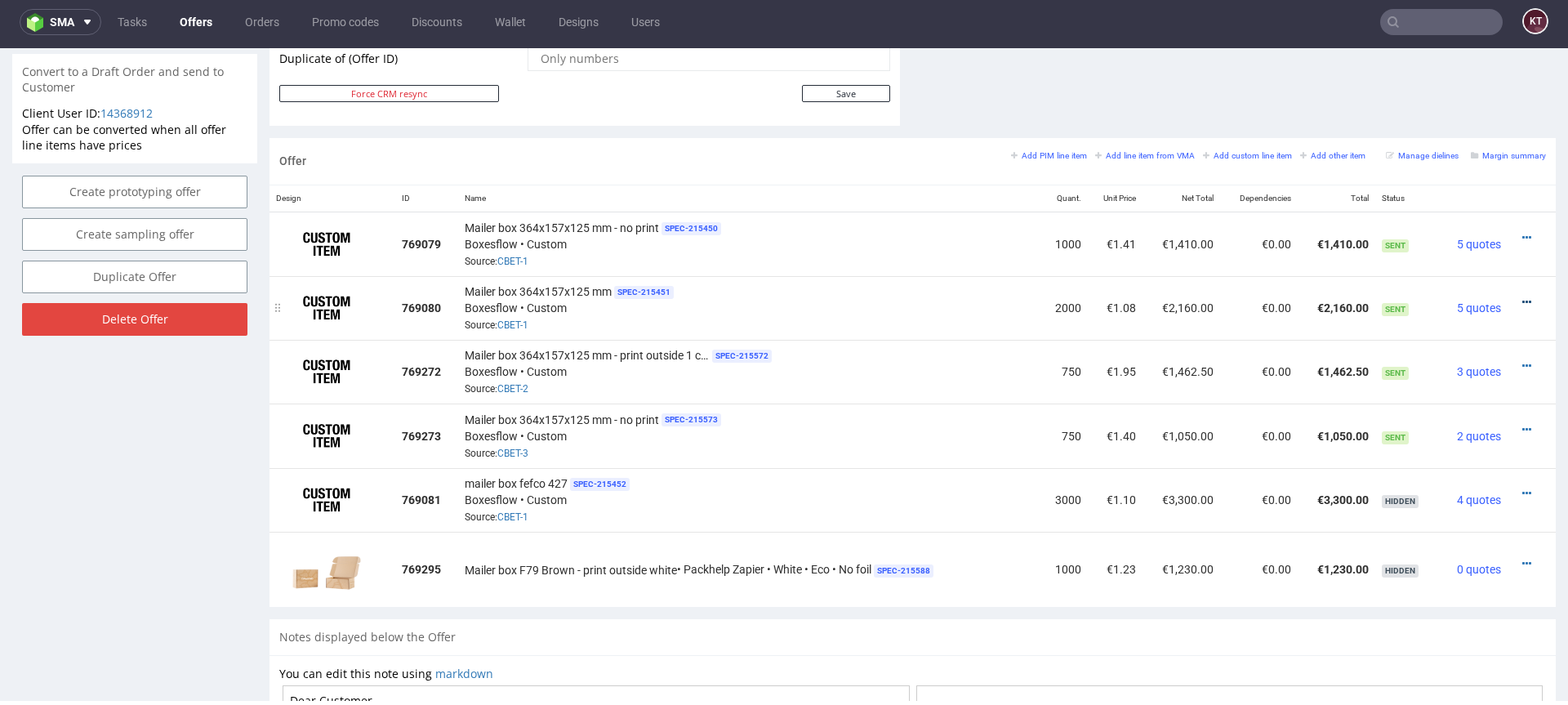
click at [1522, 300] on icon at bounding box center [1527, 302] width 9 height 12
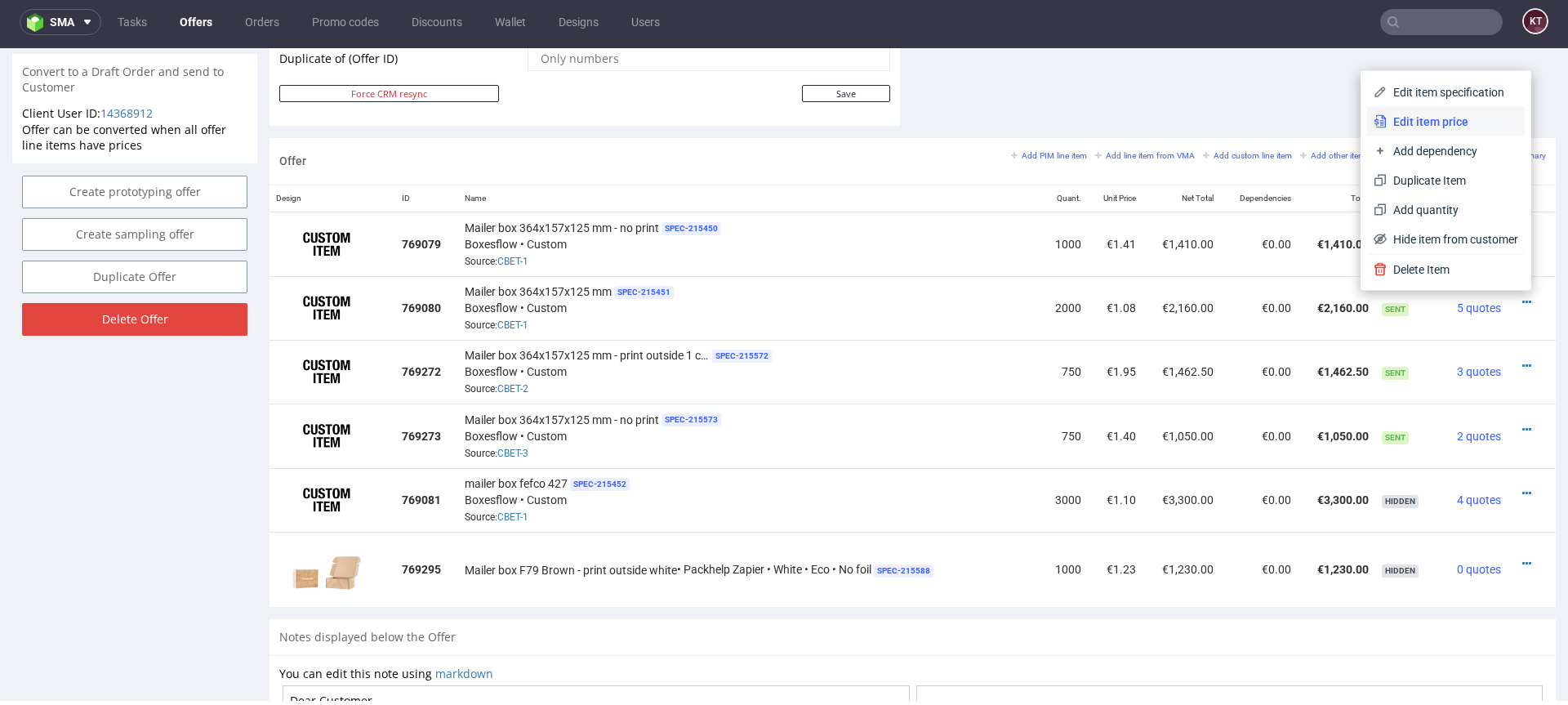
click at [1435, 118] on span "Edit item price" at bounding box center [1452, 122] width 132 height 17
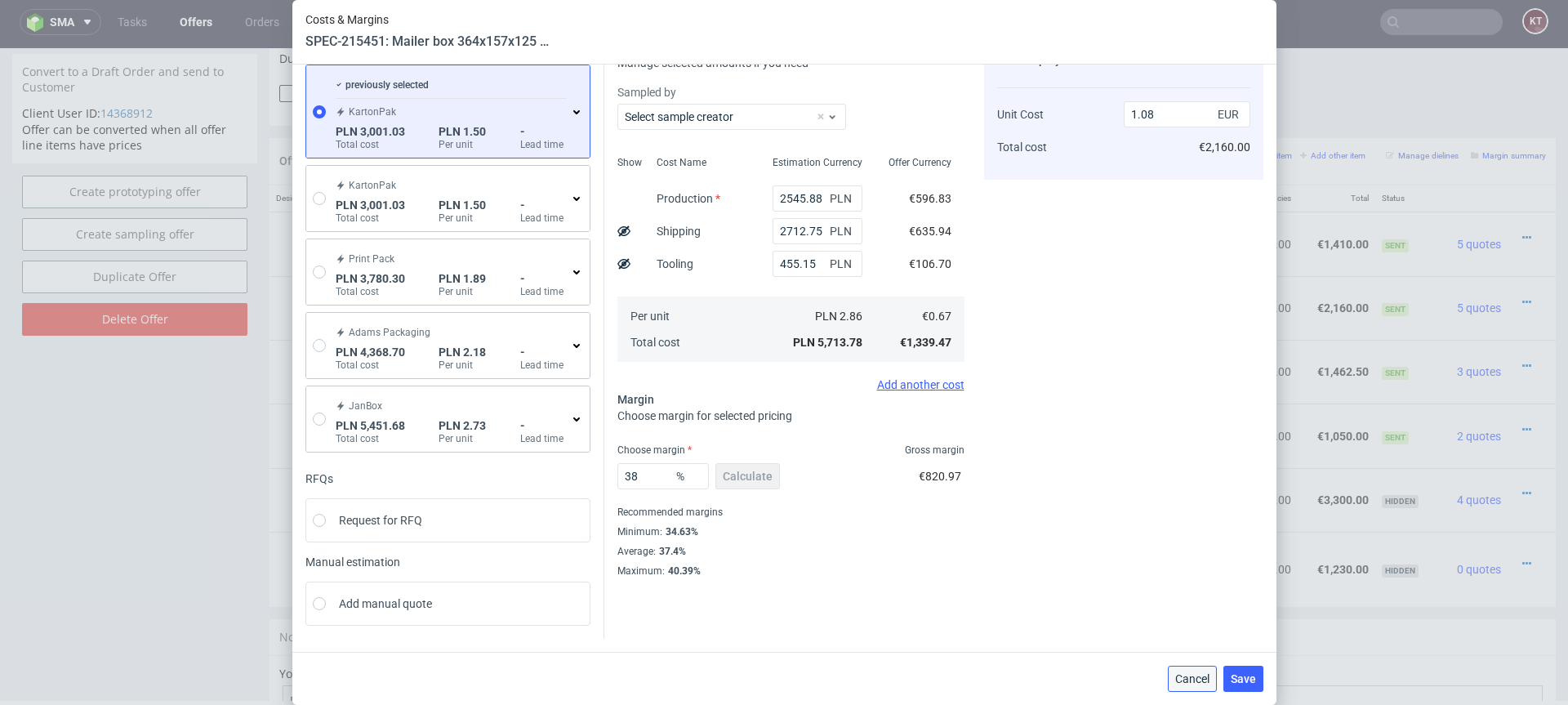
click at [1187, 670] on button "Cancel" at bounding box center [1192, 679] width 49 height 26
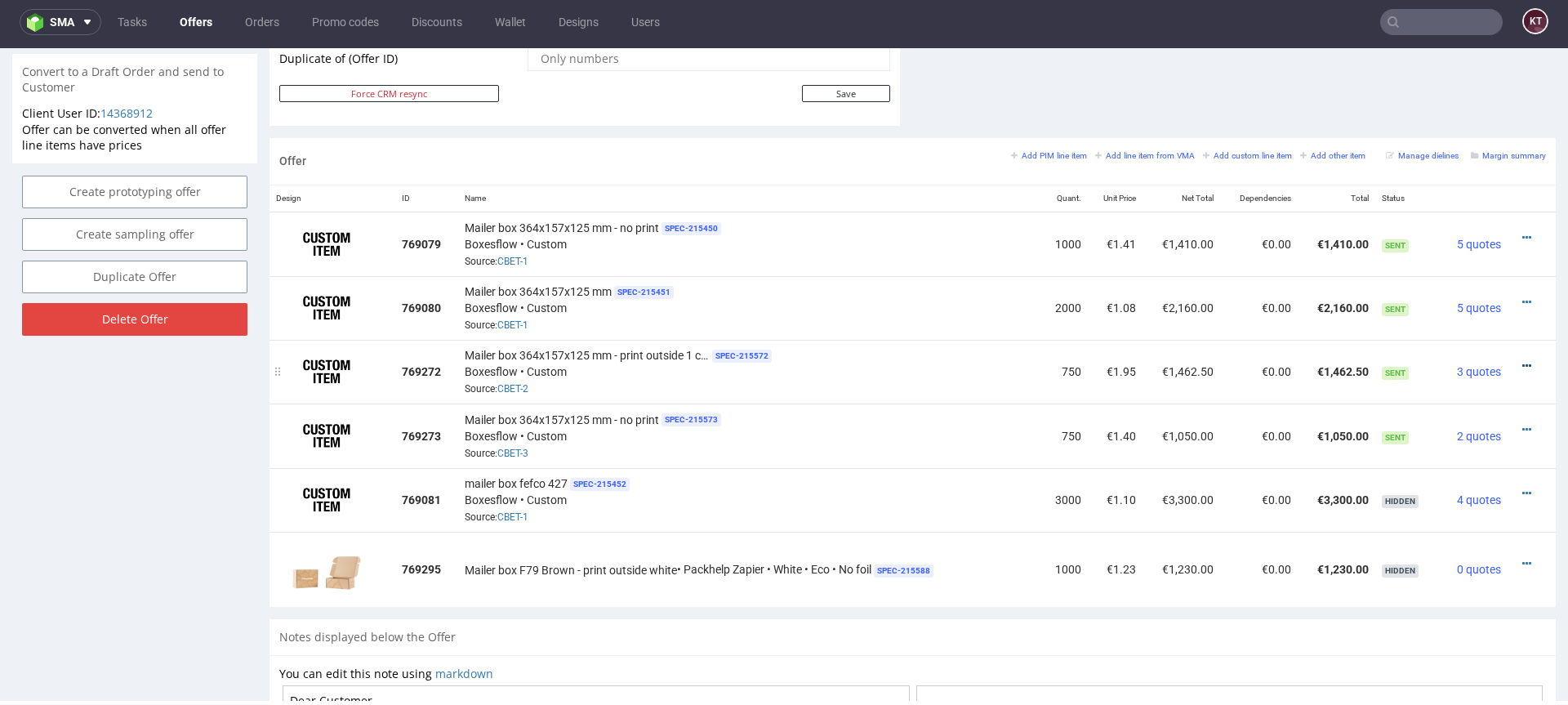
click at [1522, 362] on icon at bounding box center [1527, 366] width 9 height 12
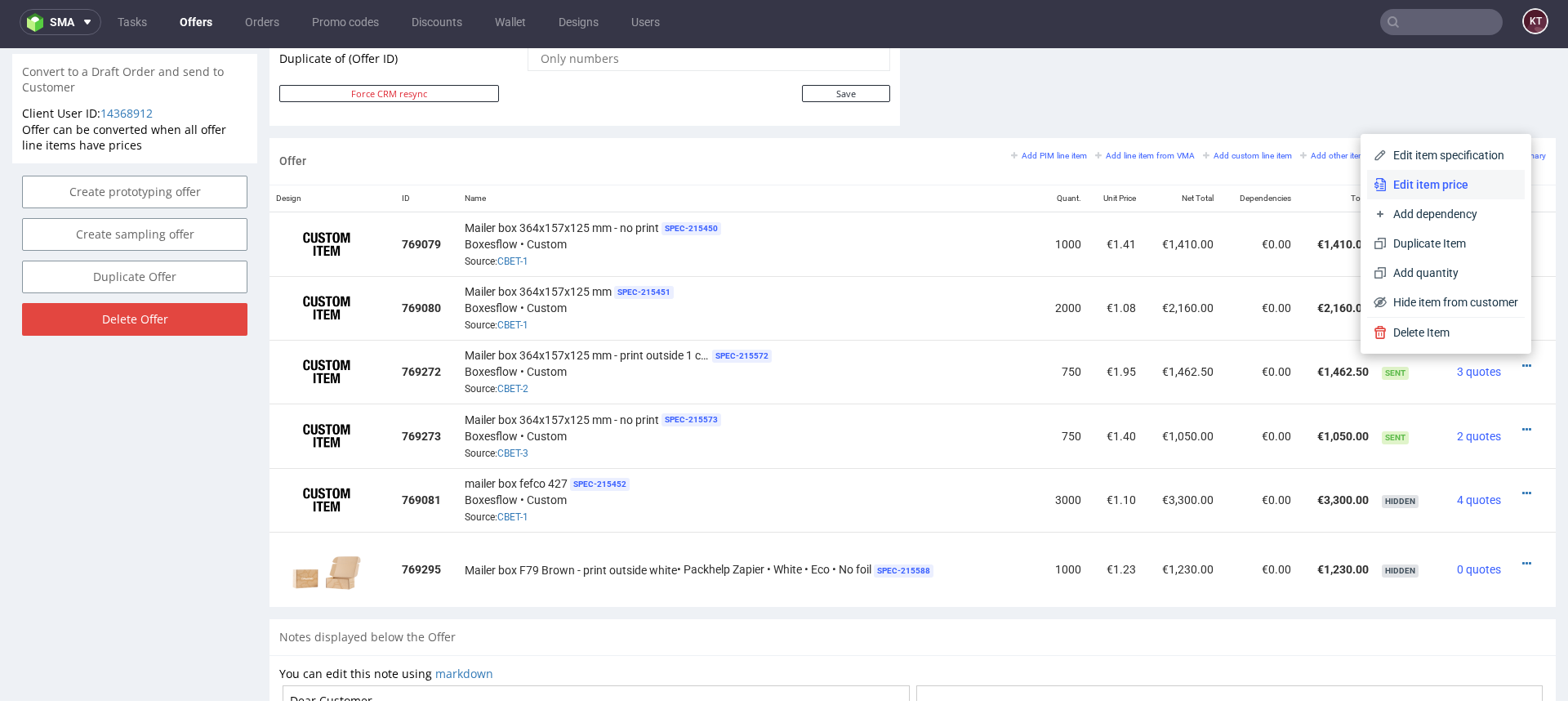
click at [1441, 195] on li "Edit item price" at bounding box center [1446, 185] width 157 height 30
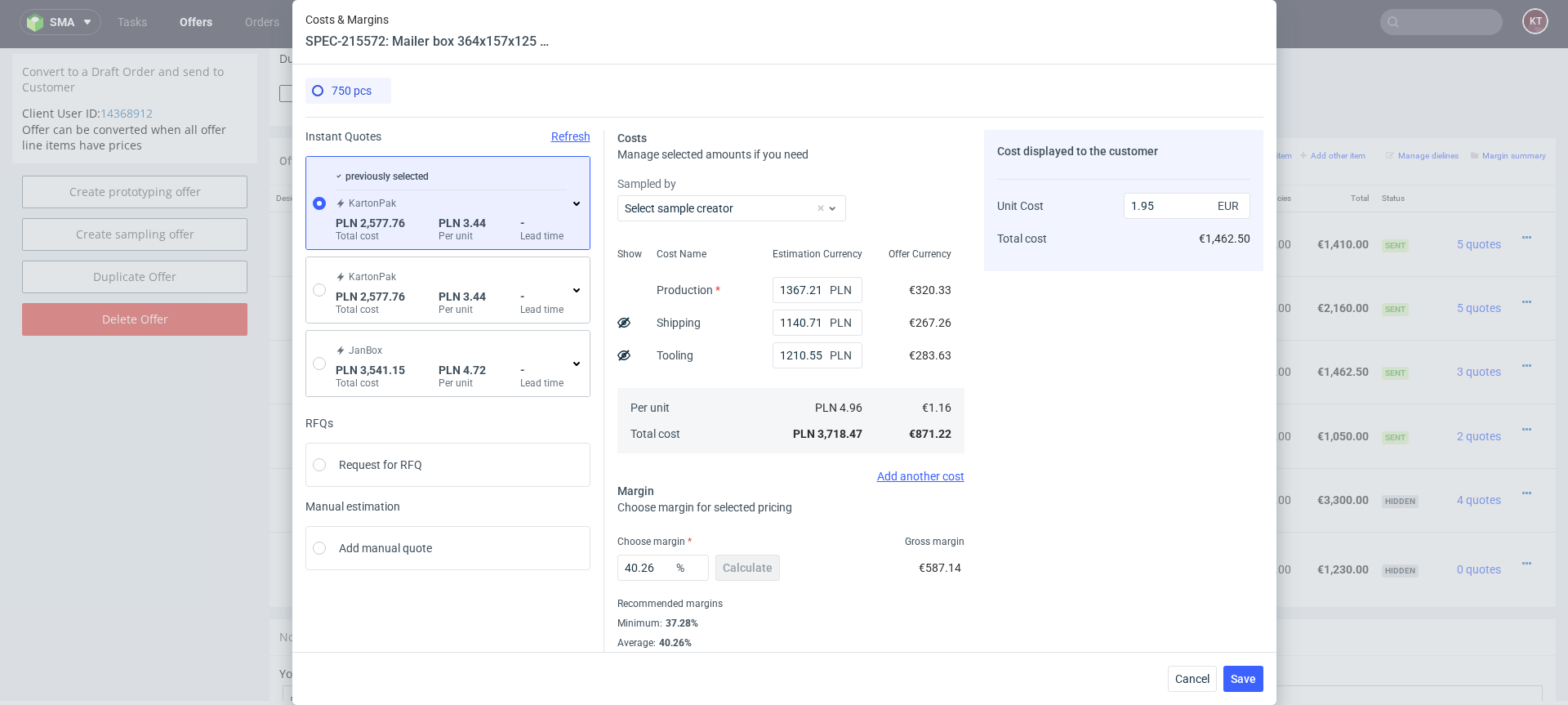
scroll to position [31, 0]
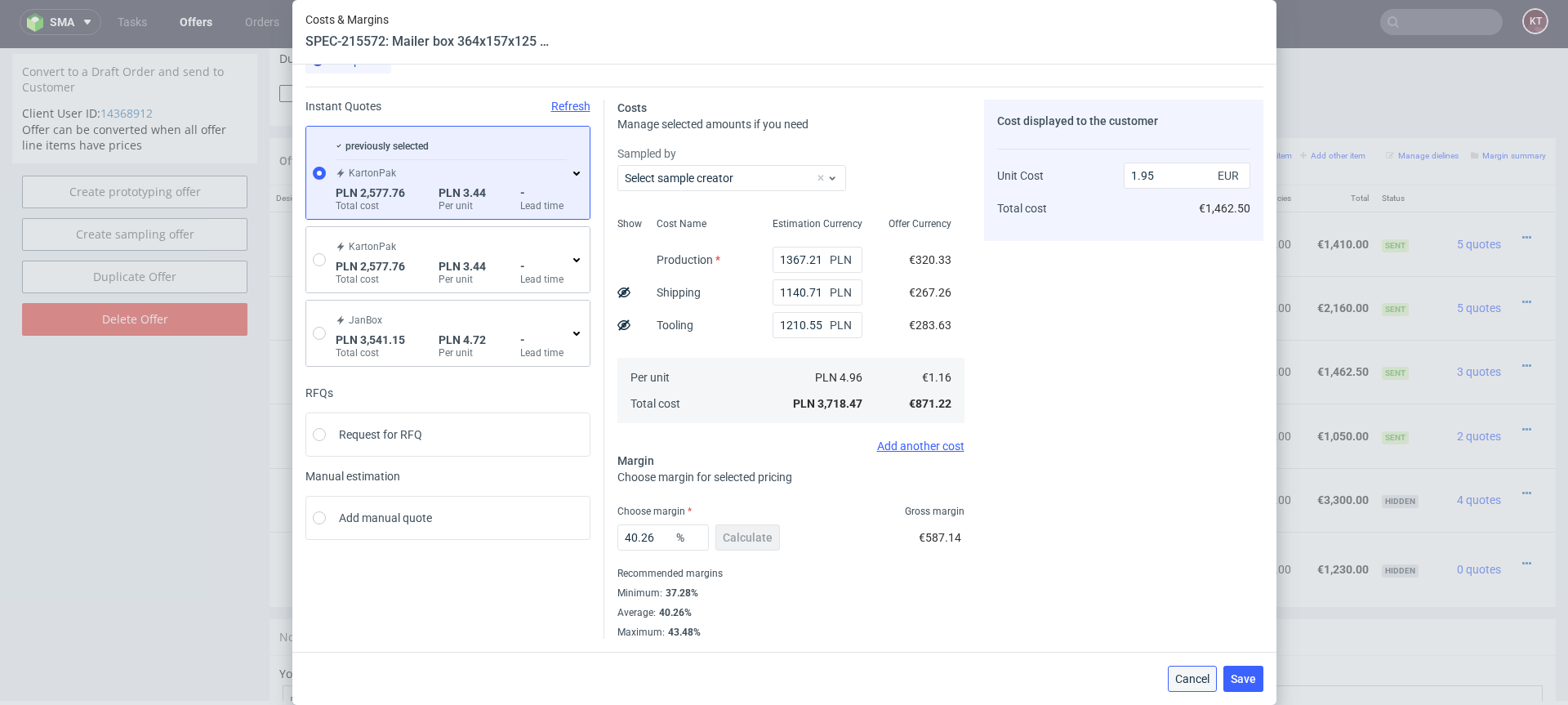
click at [1182, 683] on span "Cancel" at bounding box center [1192, 679] width 34 height 12
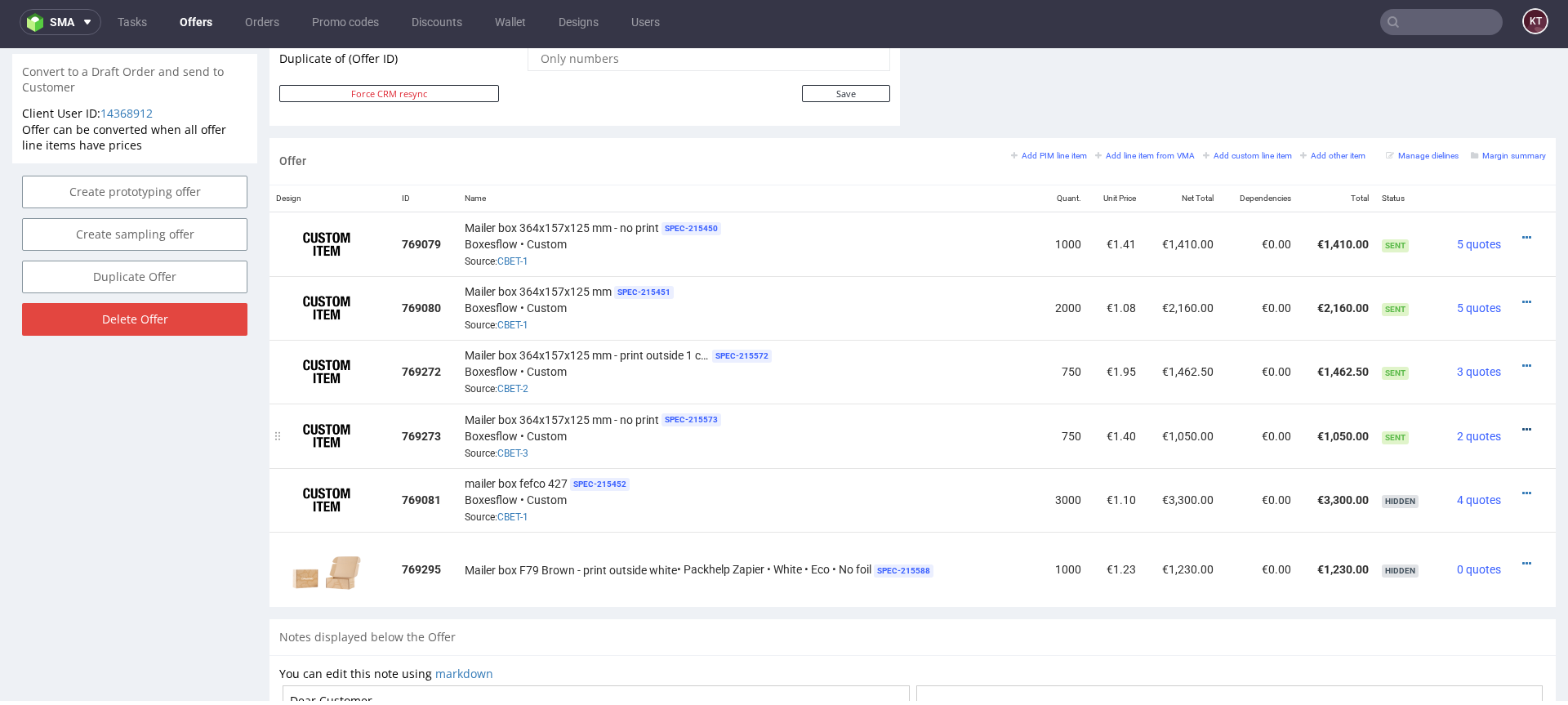
click at [1522, 424] on icon at bounding box center [1527, 429] width 9 height 12
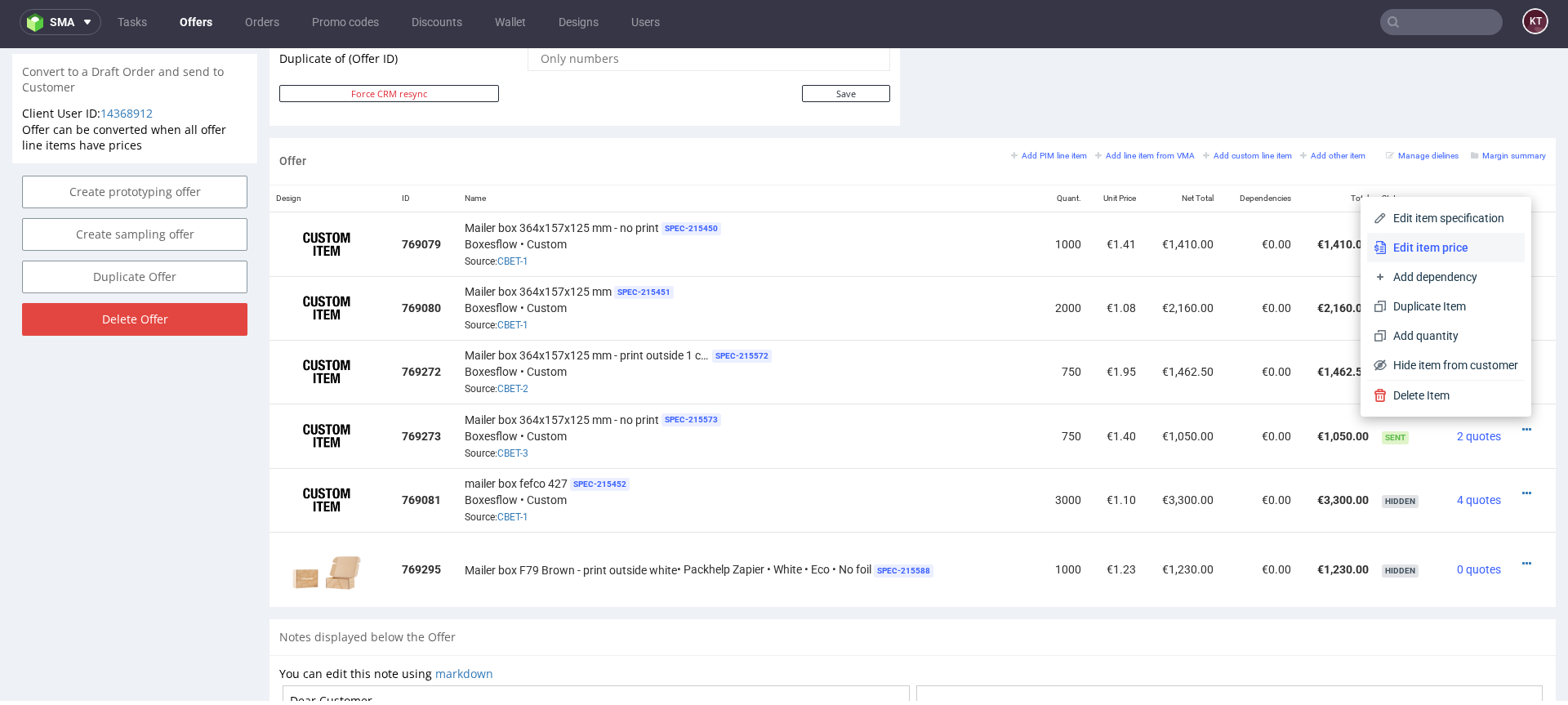
click at [1412, 245] on span "Edit item price" at bounding box center [1452, 247] width 132 height 17
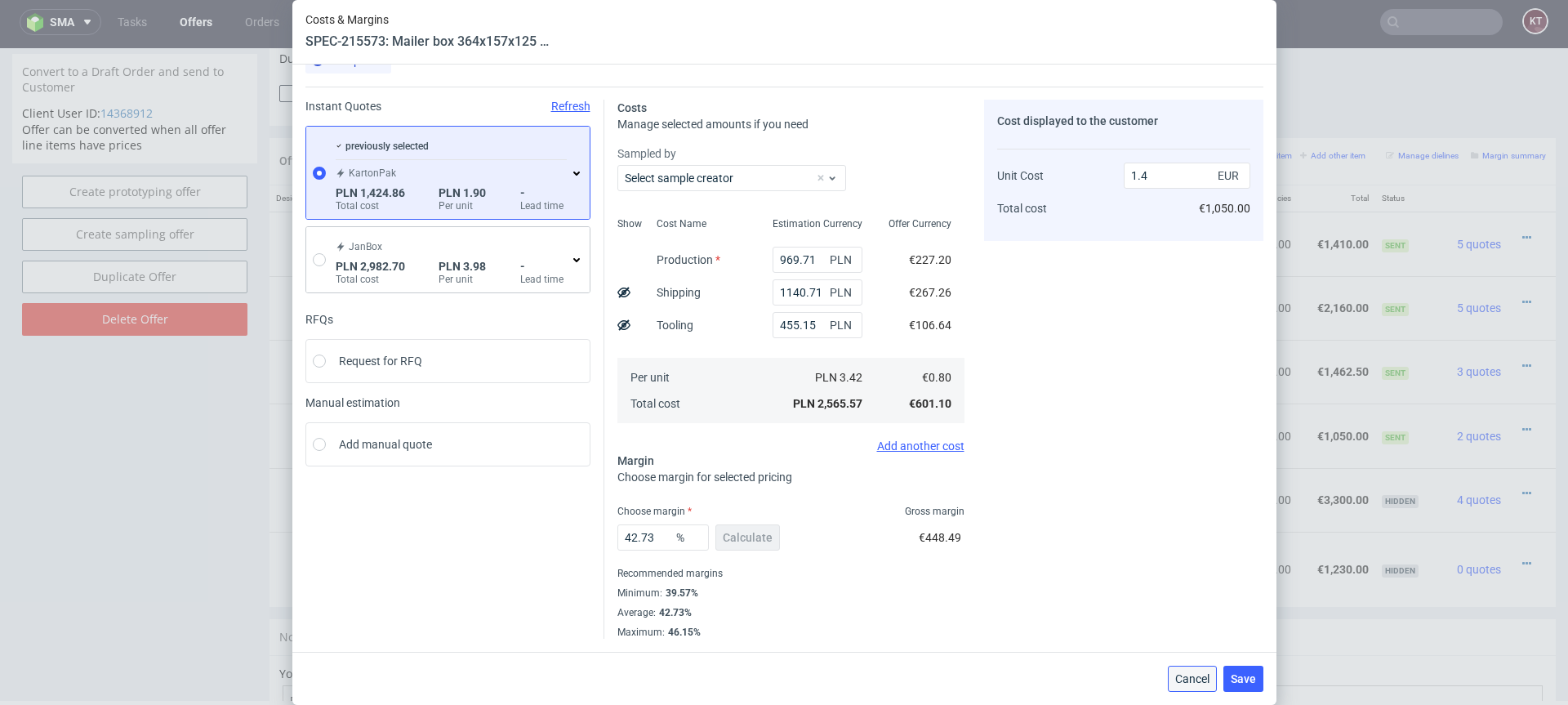
click at [1197, 683] on span "Cancel" at bounding box center [1192, 679] width 34 height 12
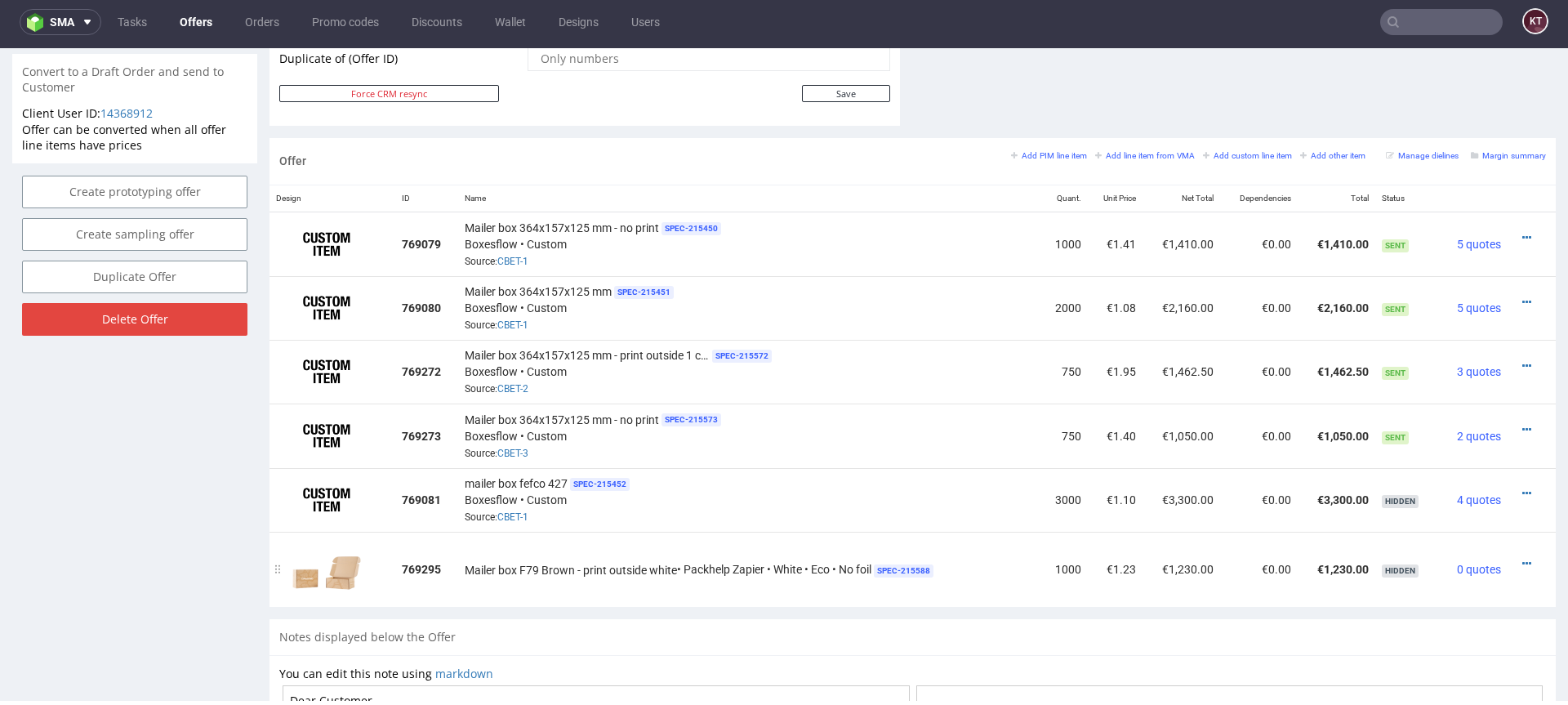
click at [1522, 560] on div at bounding box center [1527, 564] width 26 height 17
click at [1522, 558] on icon at bounding box center [1527, 564] width 9 height 12
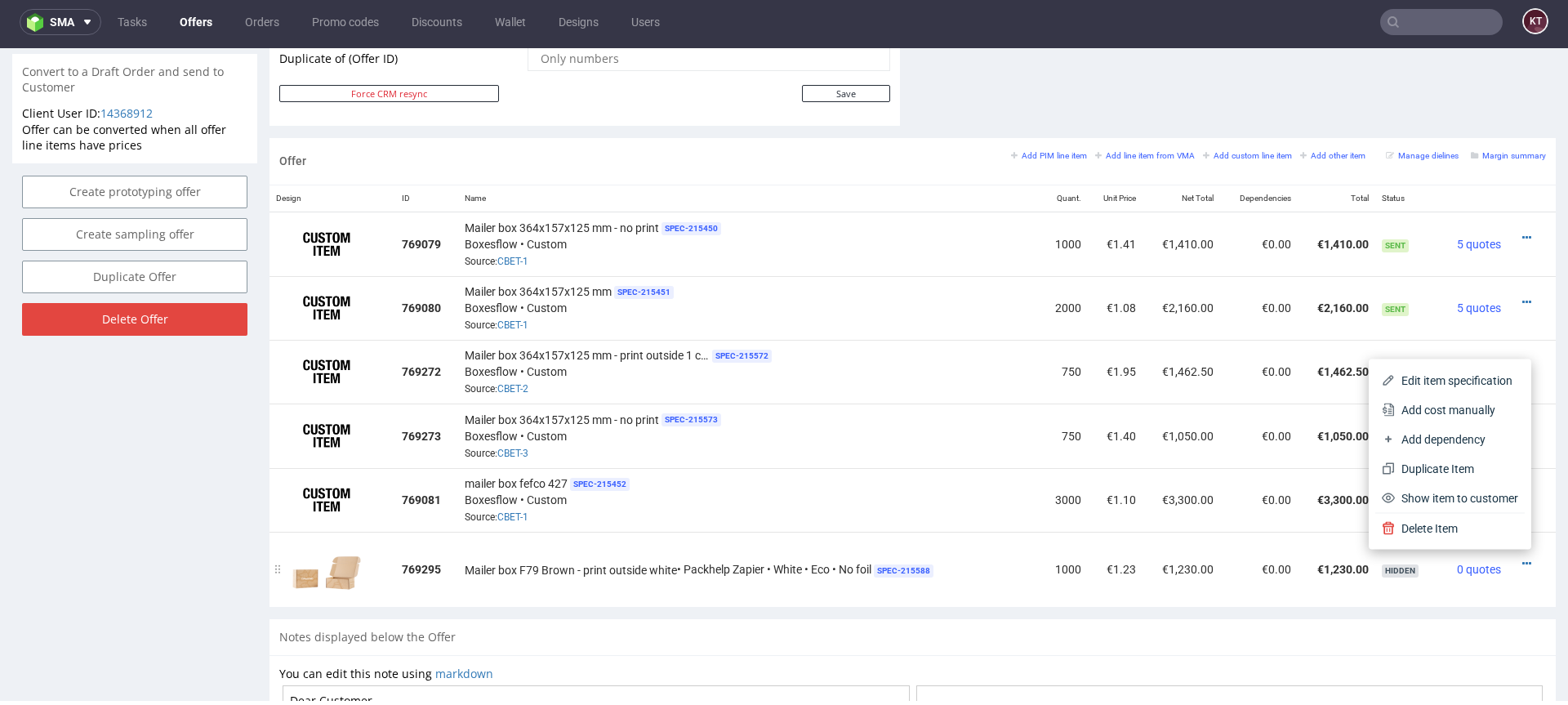
click at [1165, 571] on td "€1,230.00" at bounding box center [1182, 568] width 78 height 75
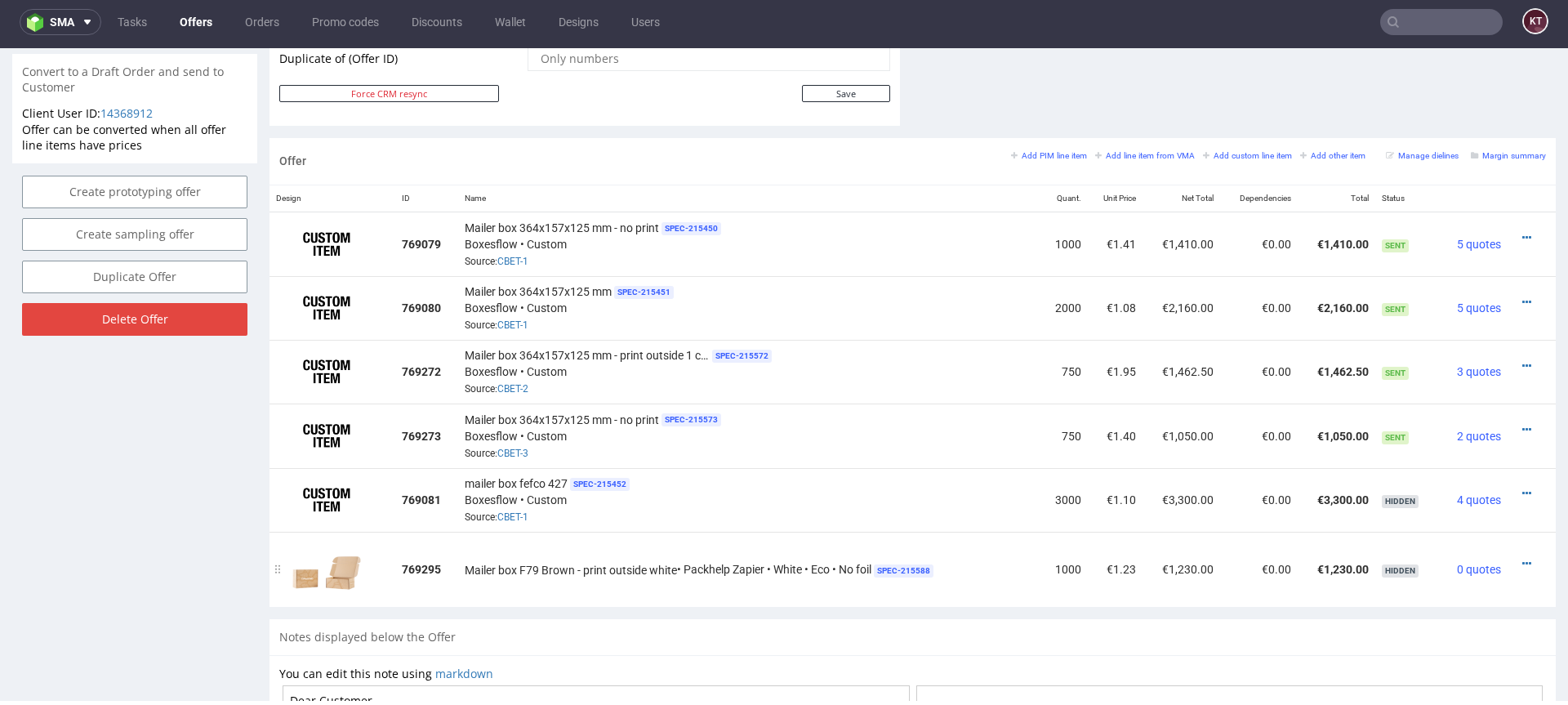
click at [1514, 559] on div at bounding box center [1527, 564] width 26 height 17
click at [1522, 558] on icon at bounding box center [1527, 564] width 9 height 12
